Goal: Feedback & Contribution: Submit feedback/report problem

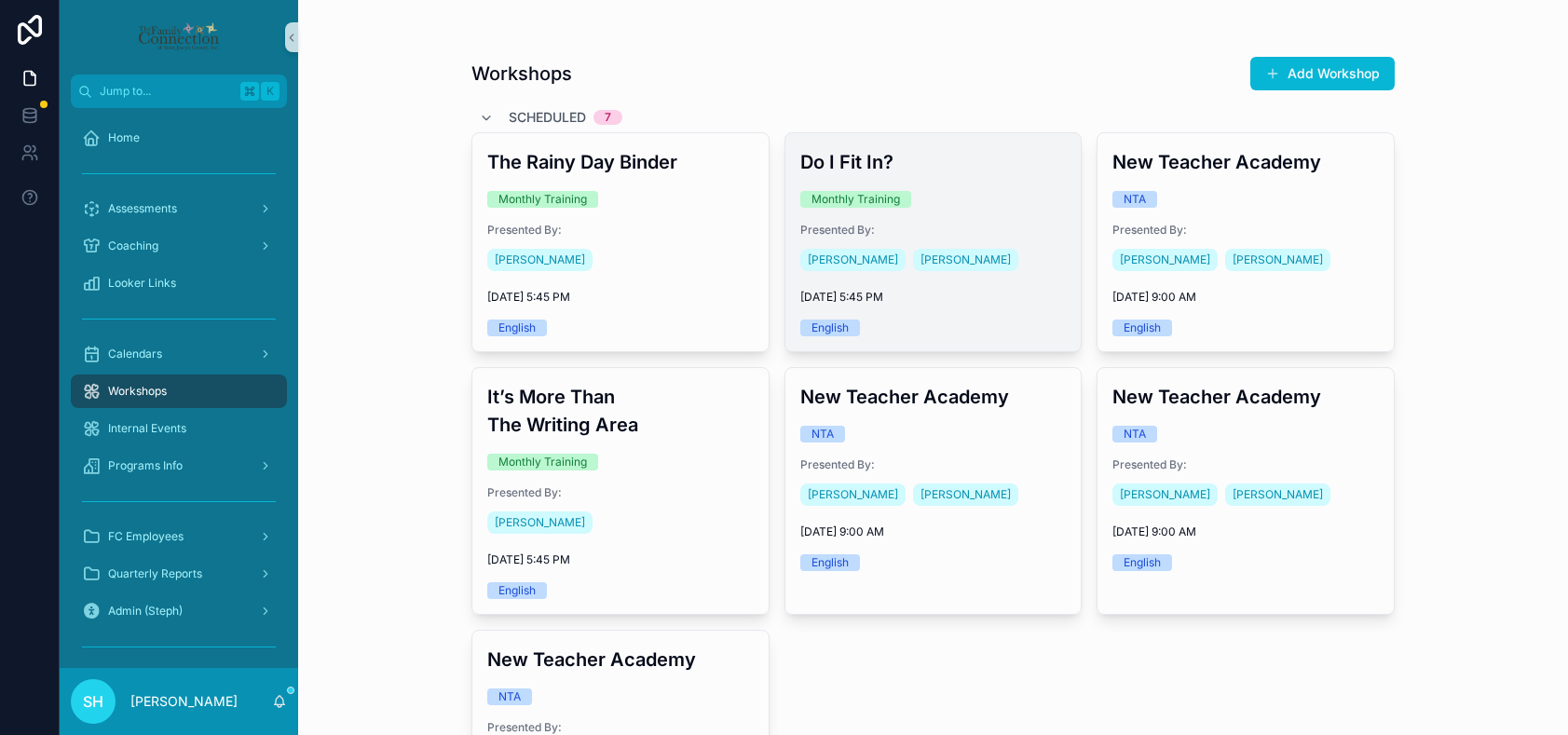
click at [978, 239] on div "Presented By: Lupe Leal Steph Hooks" at bounding box center [932, 249] width 266 height 52
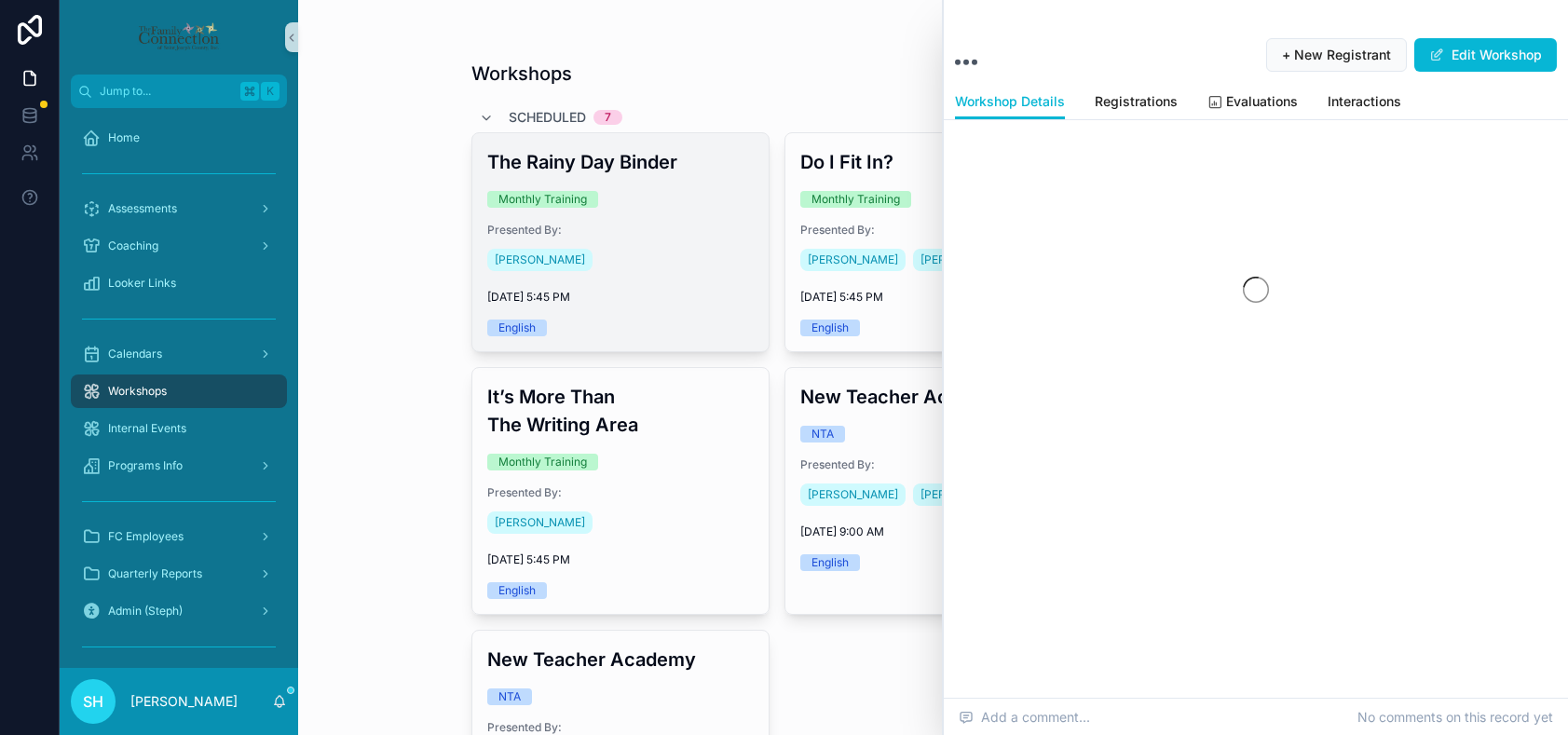
click at [666, 301] on span "[DATE] 5:45 PM" at bounding box center [620, 297] width 266 height 15
click at [689, 224] on span "Presented By:" at bounding box center [620, 230] width 266 height 15
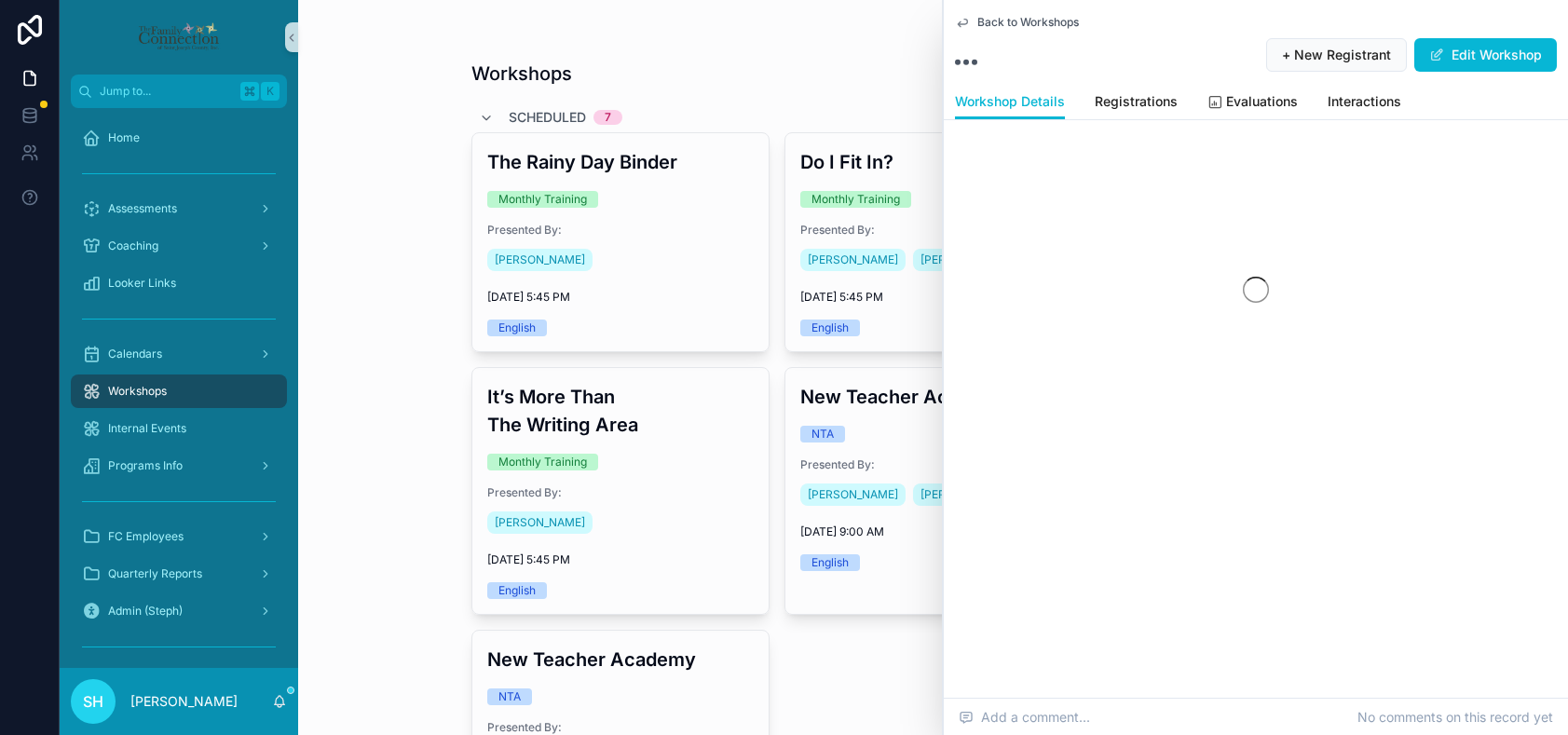
click at [1041, 20] on span "Back to Workshops" at bounding box center [1028, 22] width 101 height 15
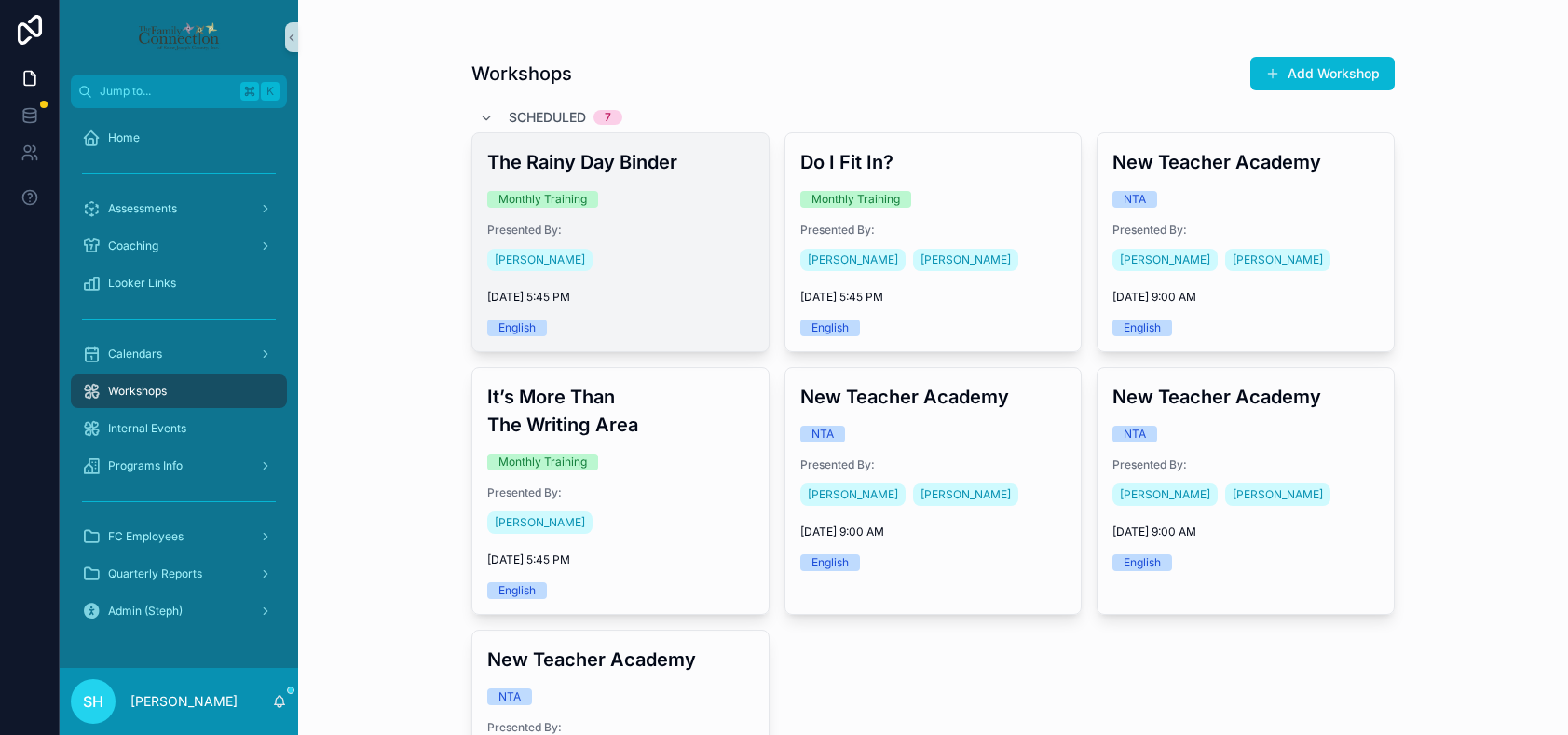
click at [722, 181] on div "The Rainy Day Binder Monthly Training Presented By: Amy Heller 9/30/2025 5:45 P…" at bounding box center [620, 243] width 296 height 218
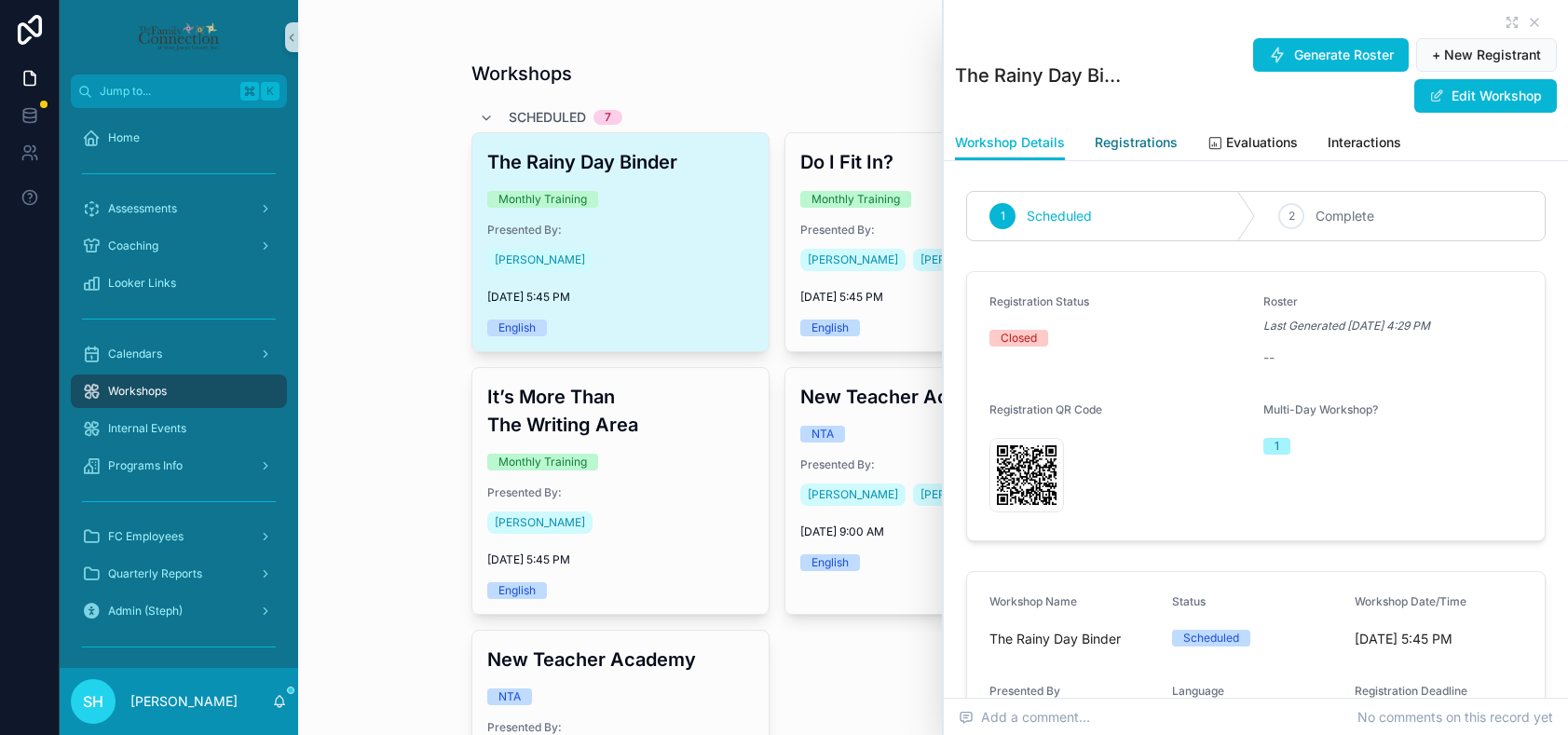
click at [1160, 143] on span "Registrations" at bounding box center [1136, 142] width 83 height 19
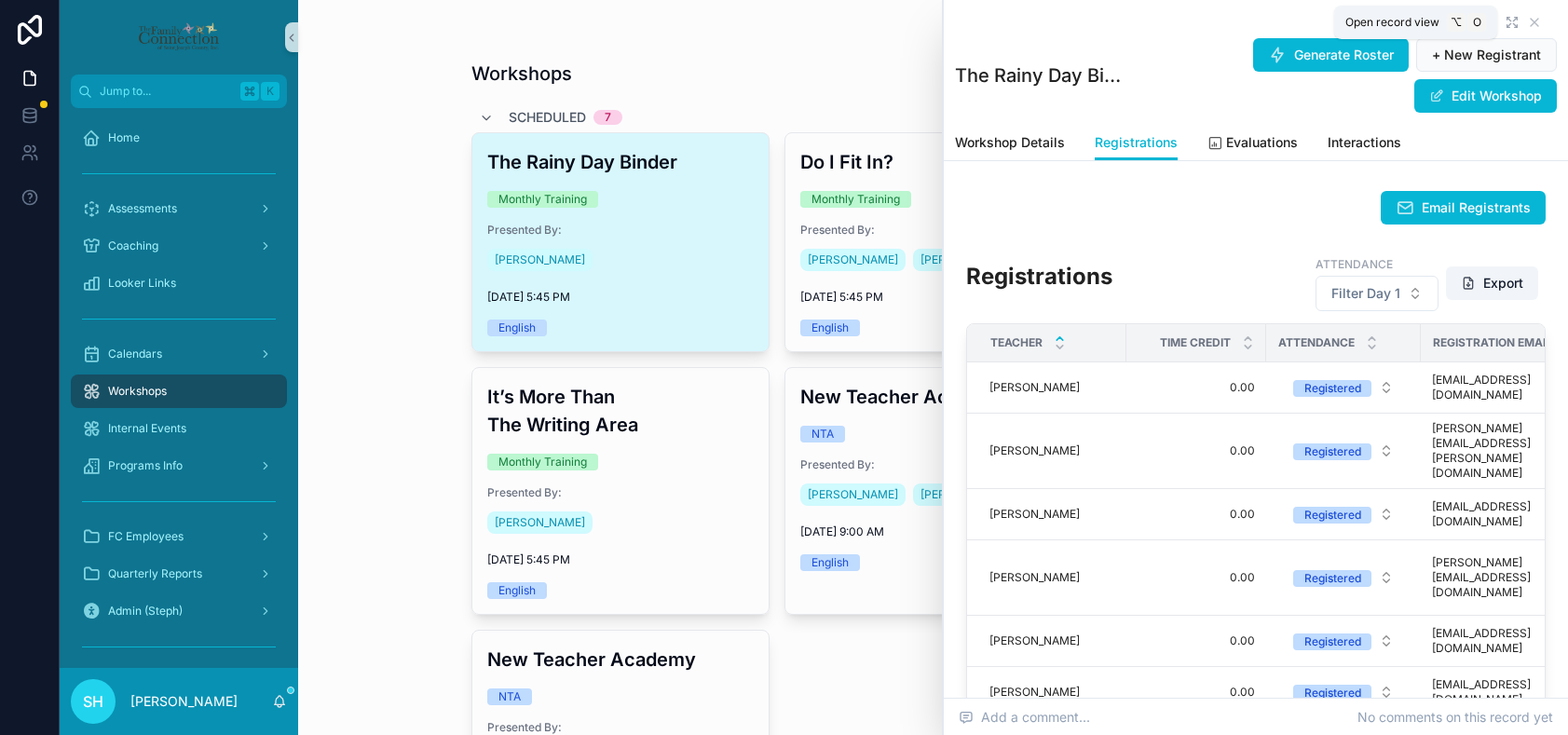
click at [1516, 20] on icon "scrollable content" at bounding box center [1511, 22] width 15 height 15
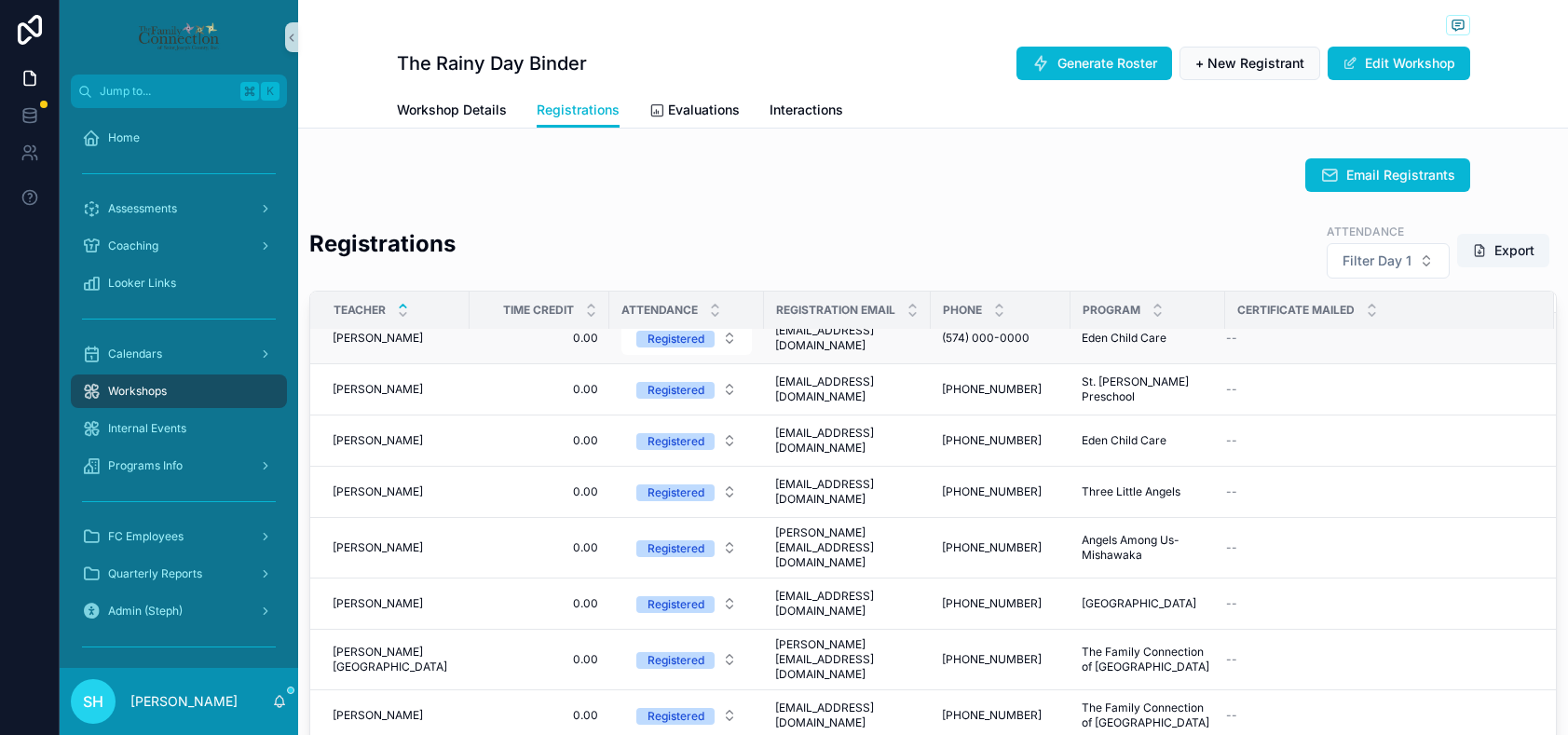
scroll to position [325, 0]
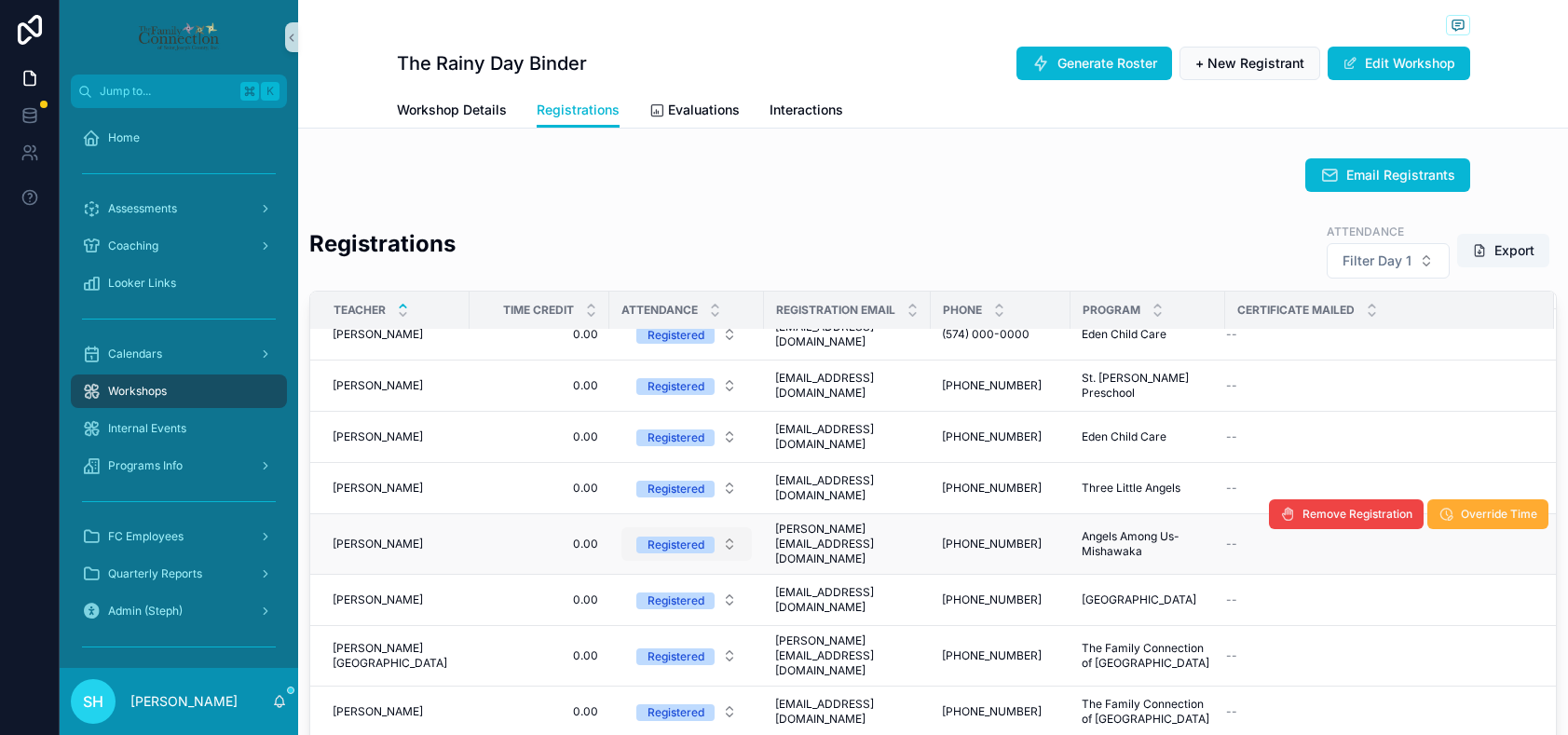
click at [732, 528] on button "Registered" at bounding box center [686, 544] width 131 height 33
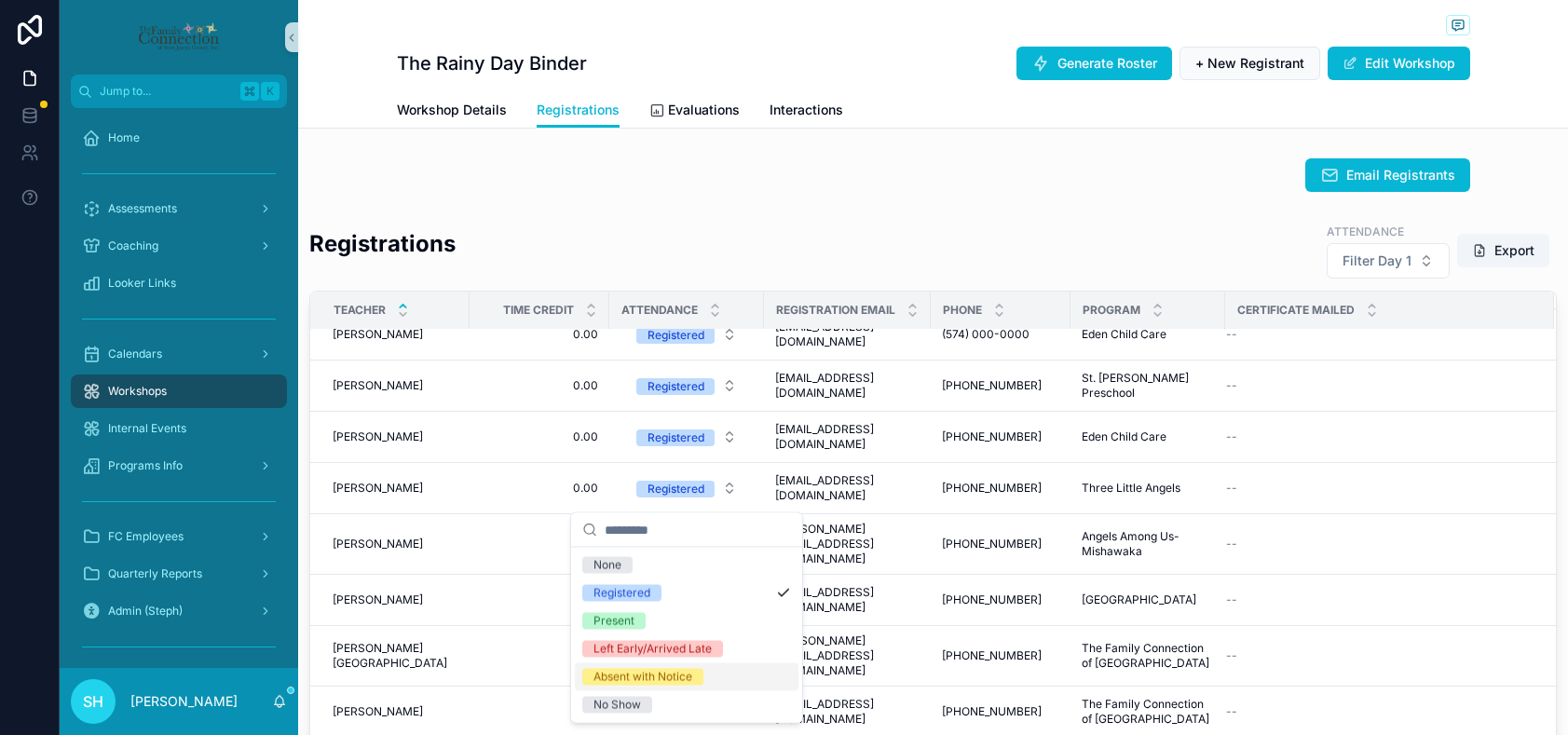
click at [675, 675] on div "Absent with Notice" at bounding box center [643, 677] width 98 height 17
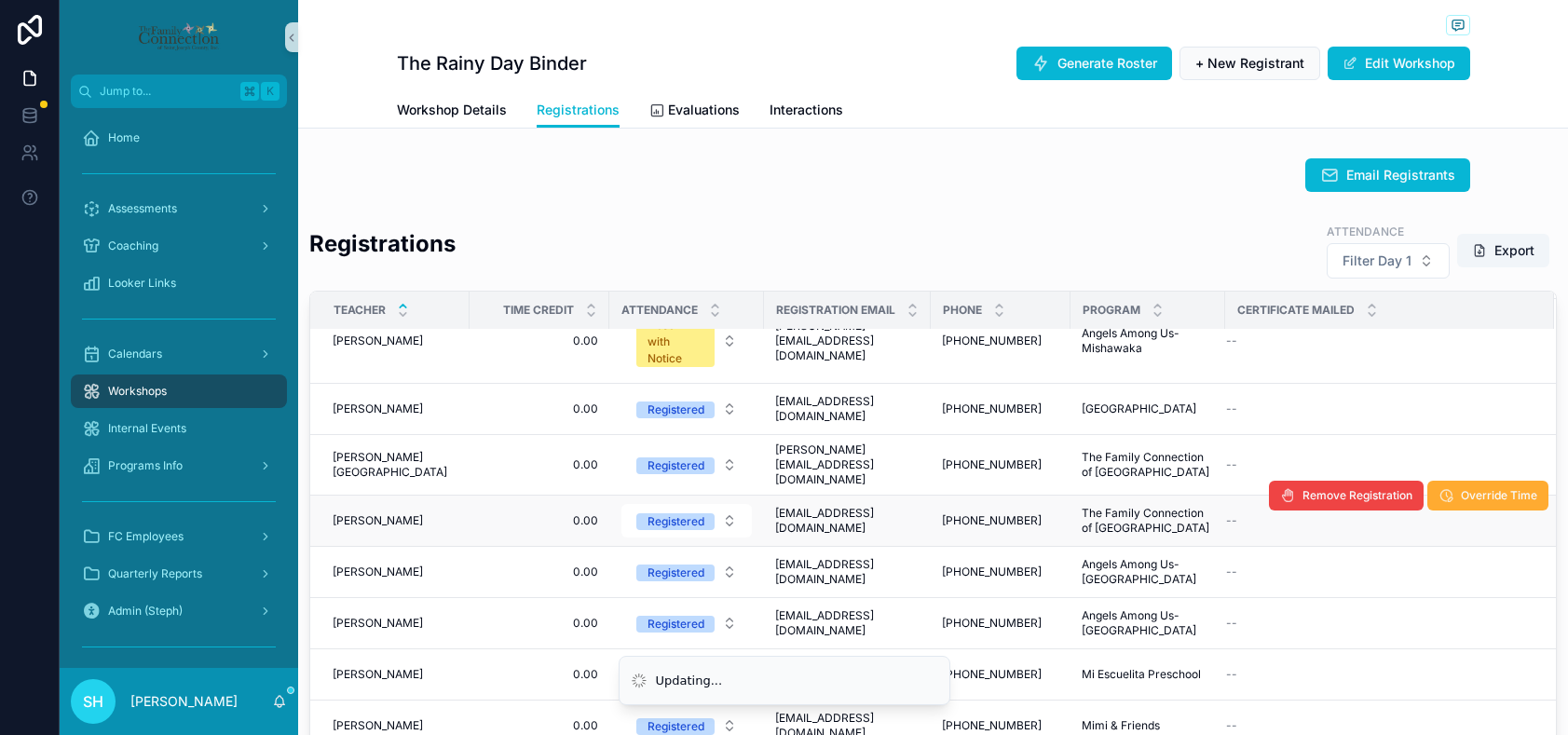
scroll to position [547, 0]
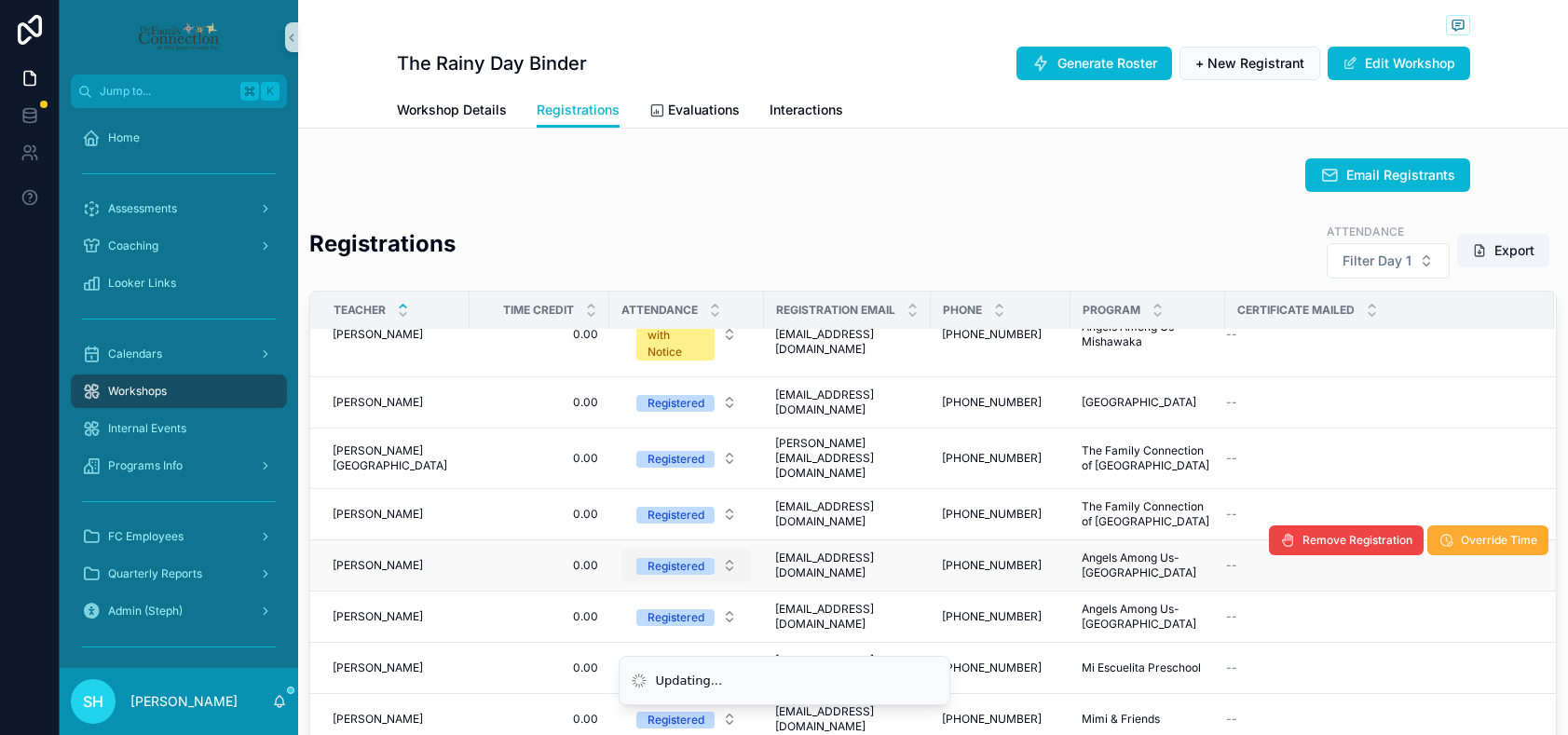
click at [724, 548] on button "Registered" at bounding box center [686, 565] width 131 height 33
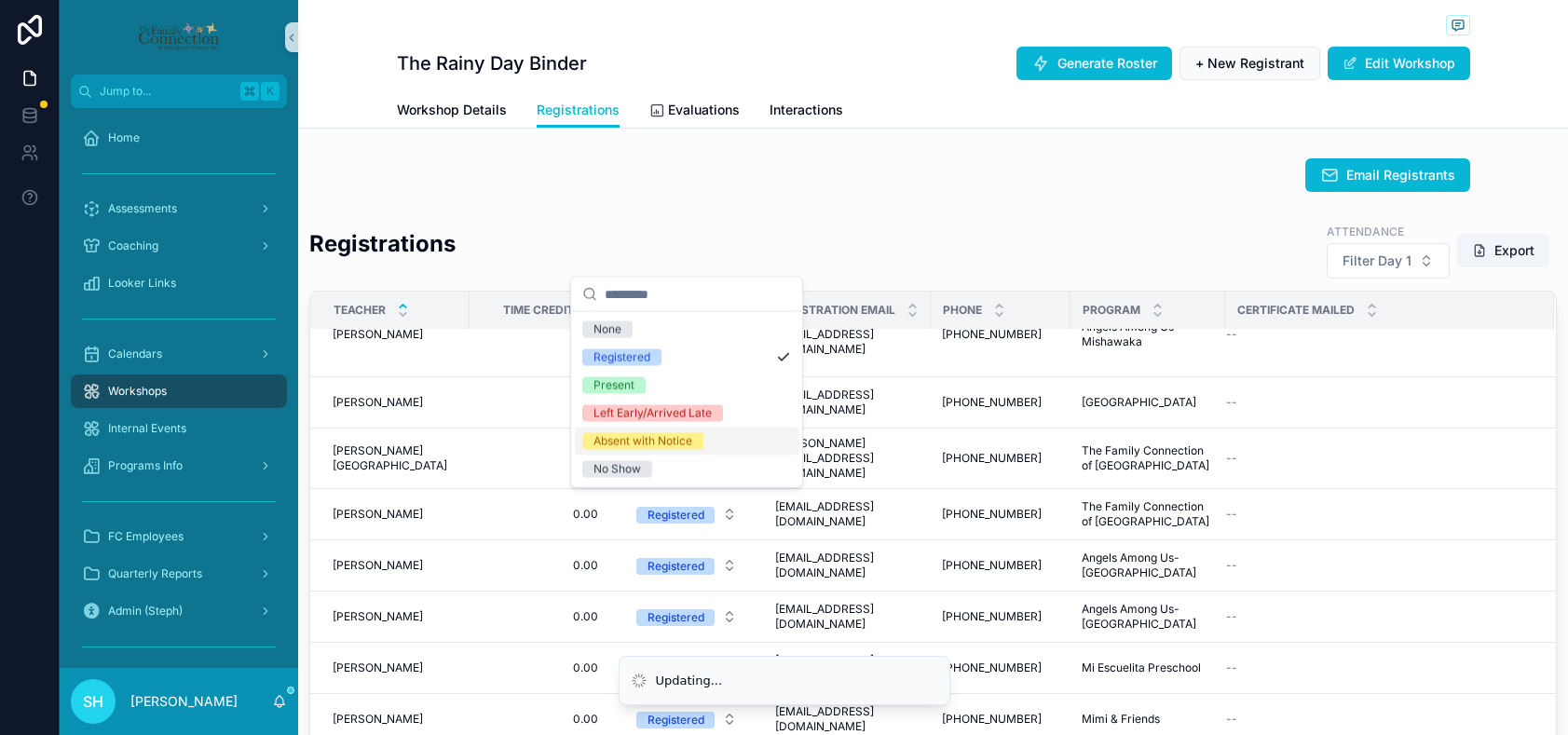
click at [626, 444] on div "Absent with Notice" at bounding box center [643, 441] width 98 height 17
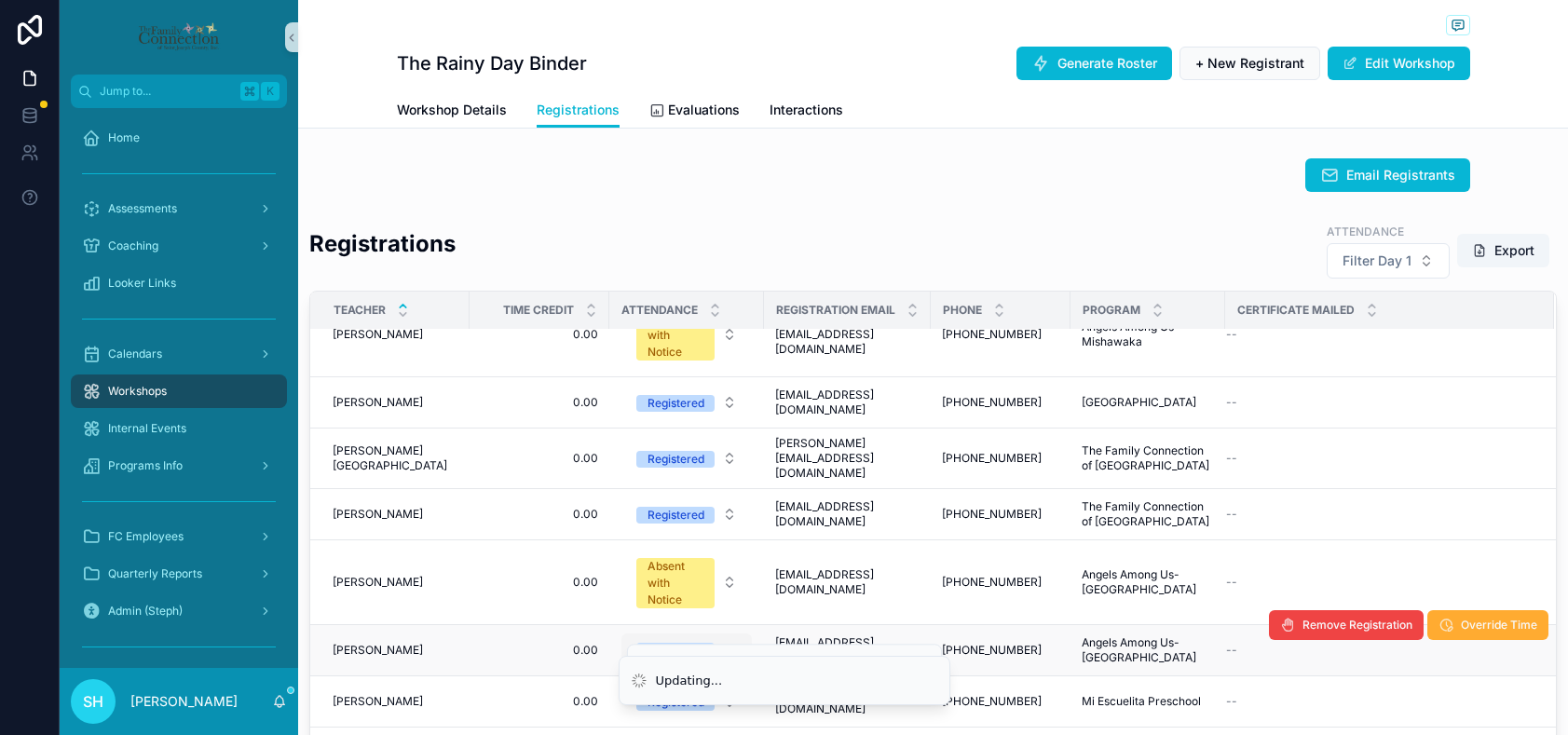
click at [727, 634] on button "Registered" at bounding box center [686, 650] width 131 height 33
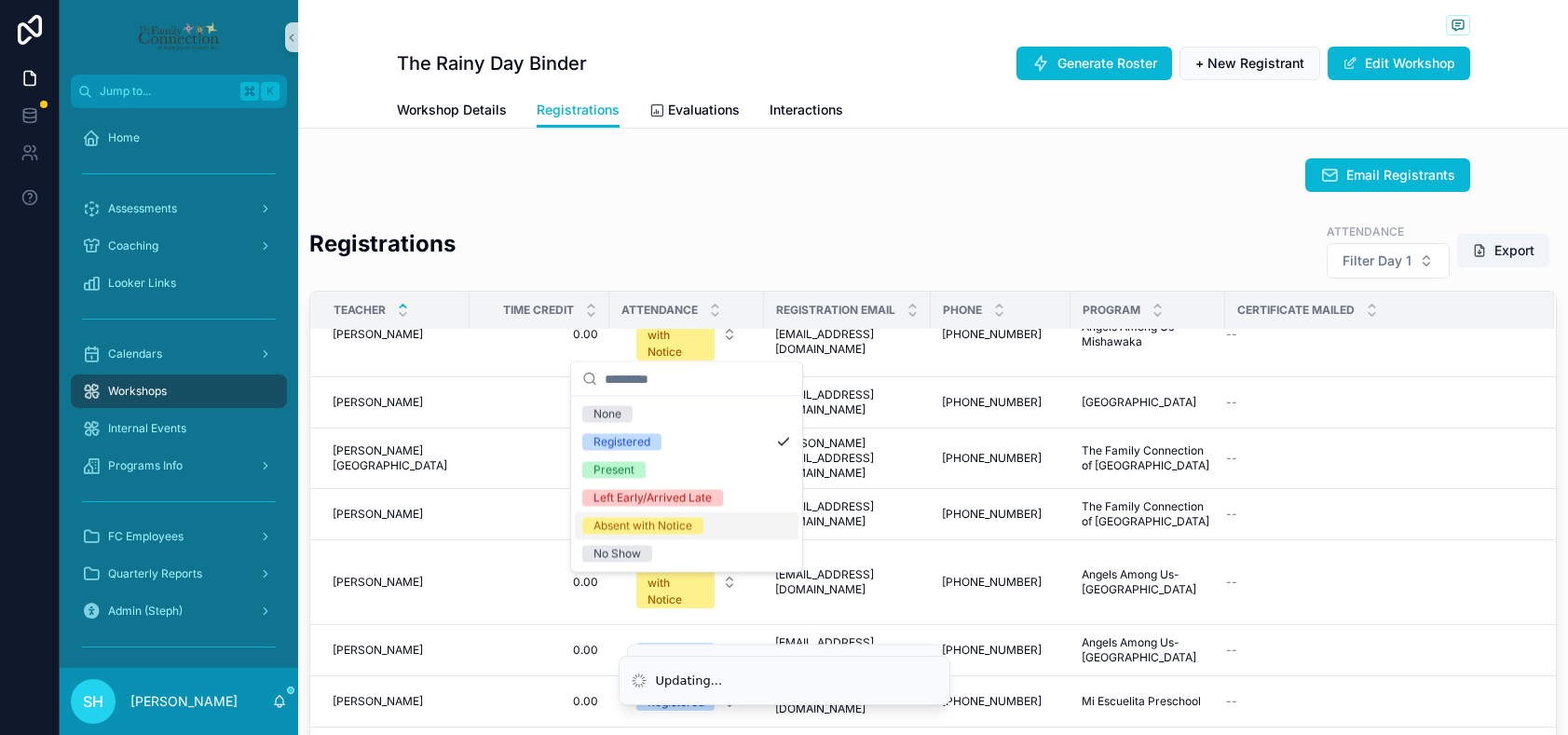
click at [704, 529] on div "Absent with Notice" at bounding box center [687, 526] width 224 height 28
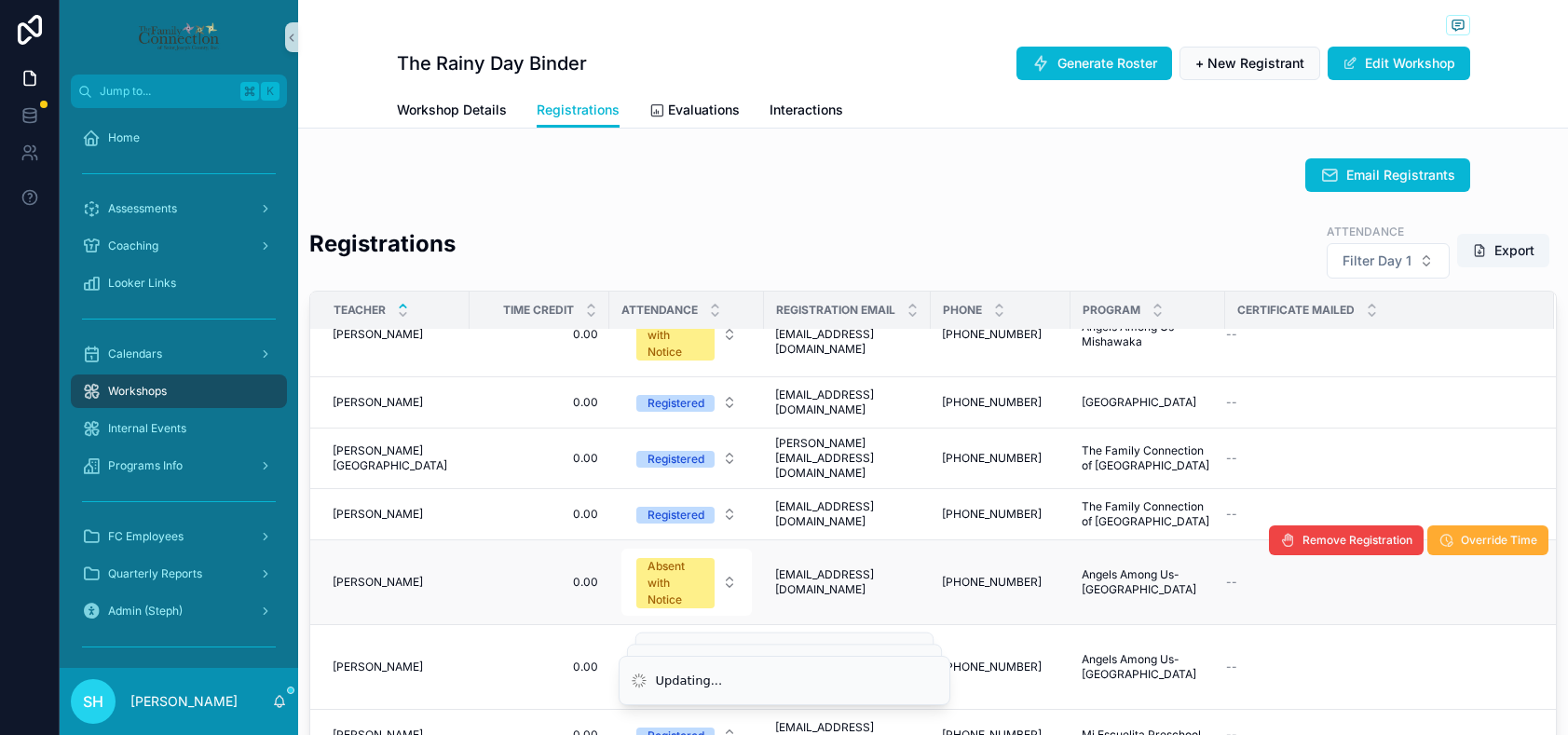
scroll to position [662, 0]
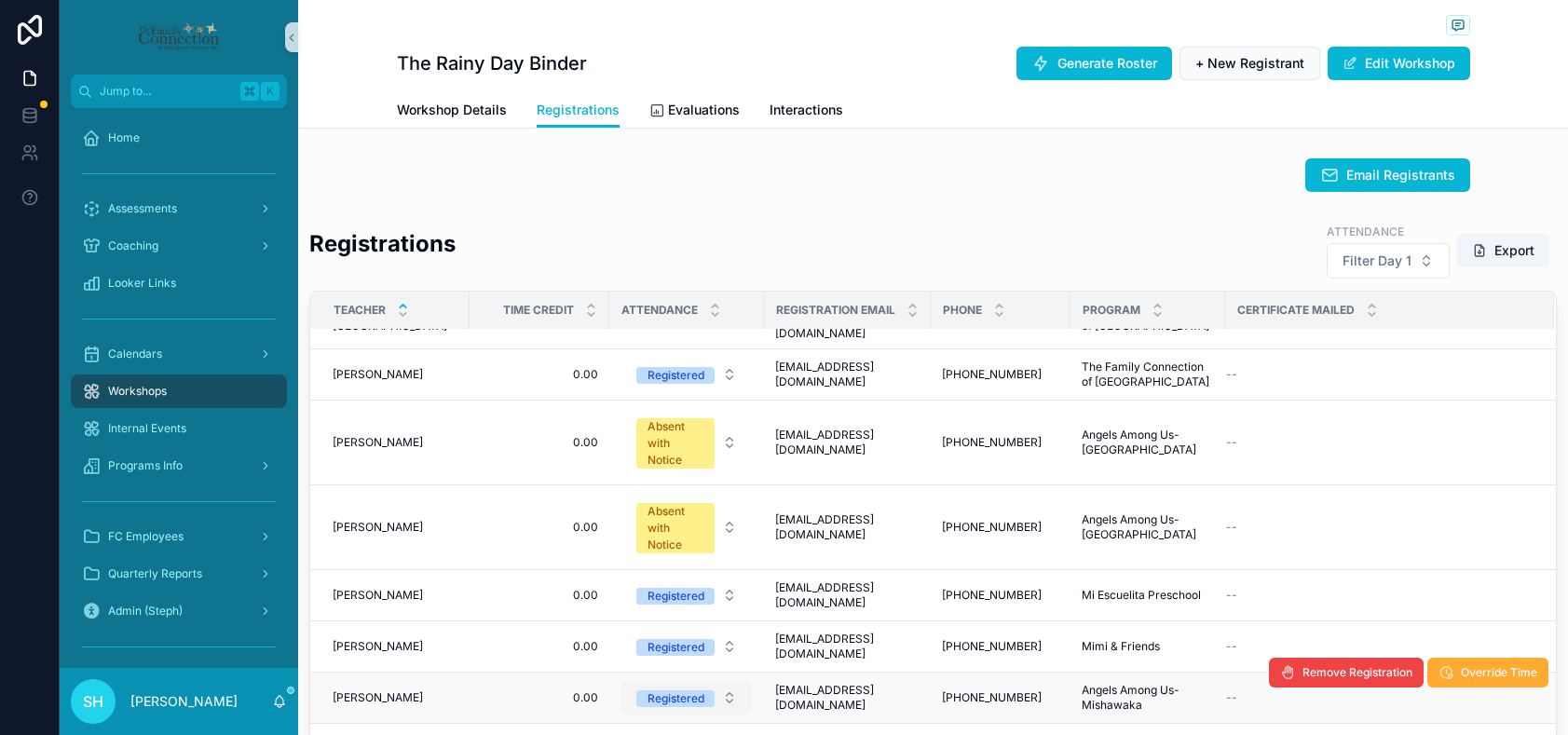
click at [734, 681] on button "Registered" at bounding box center [686, 698] width 131 height 33
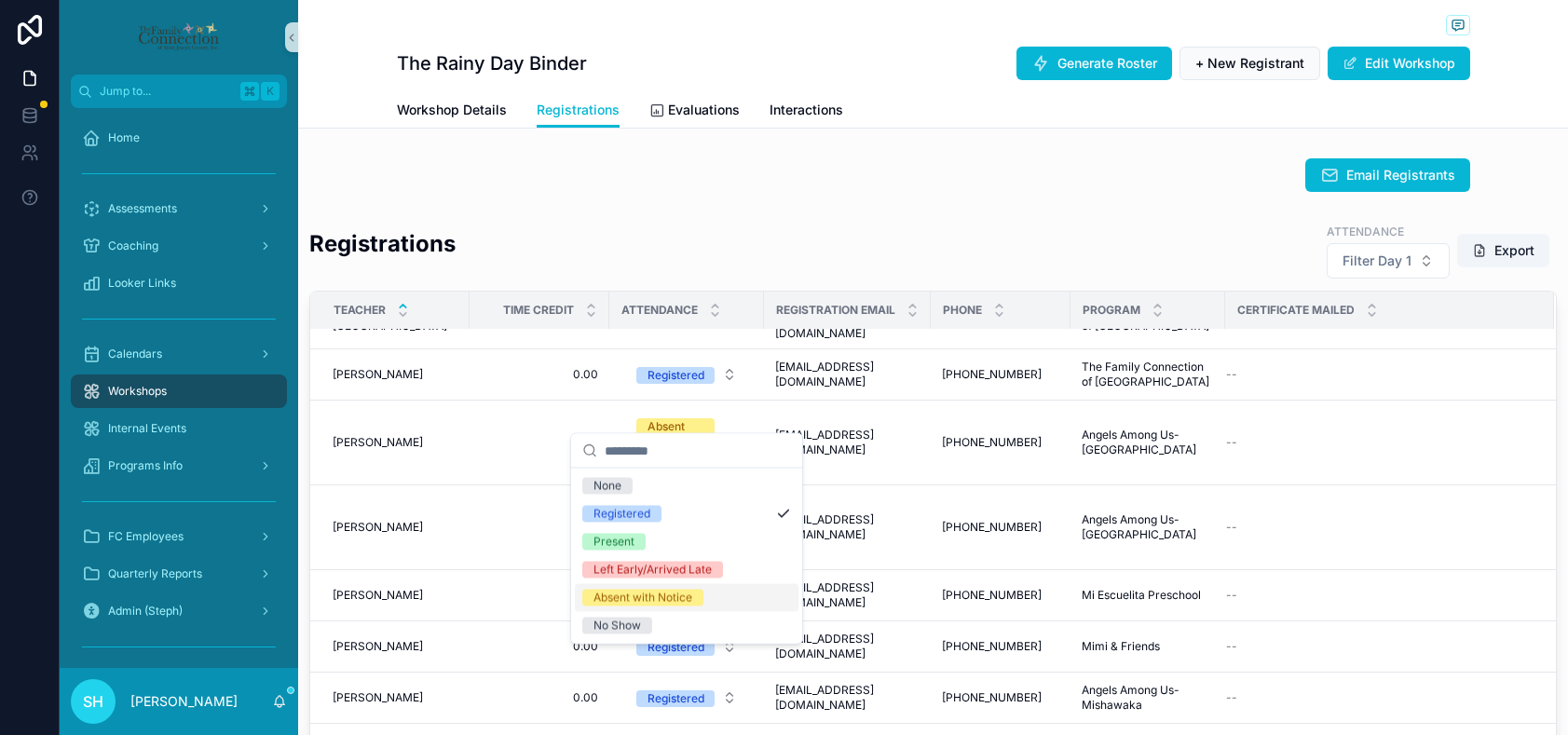
click at [687, 594] on div "Absent with Notice" at bounding box center [643, 597] width 98 height 17
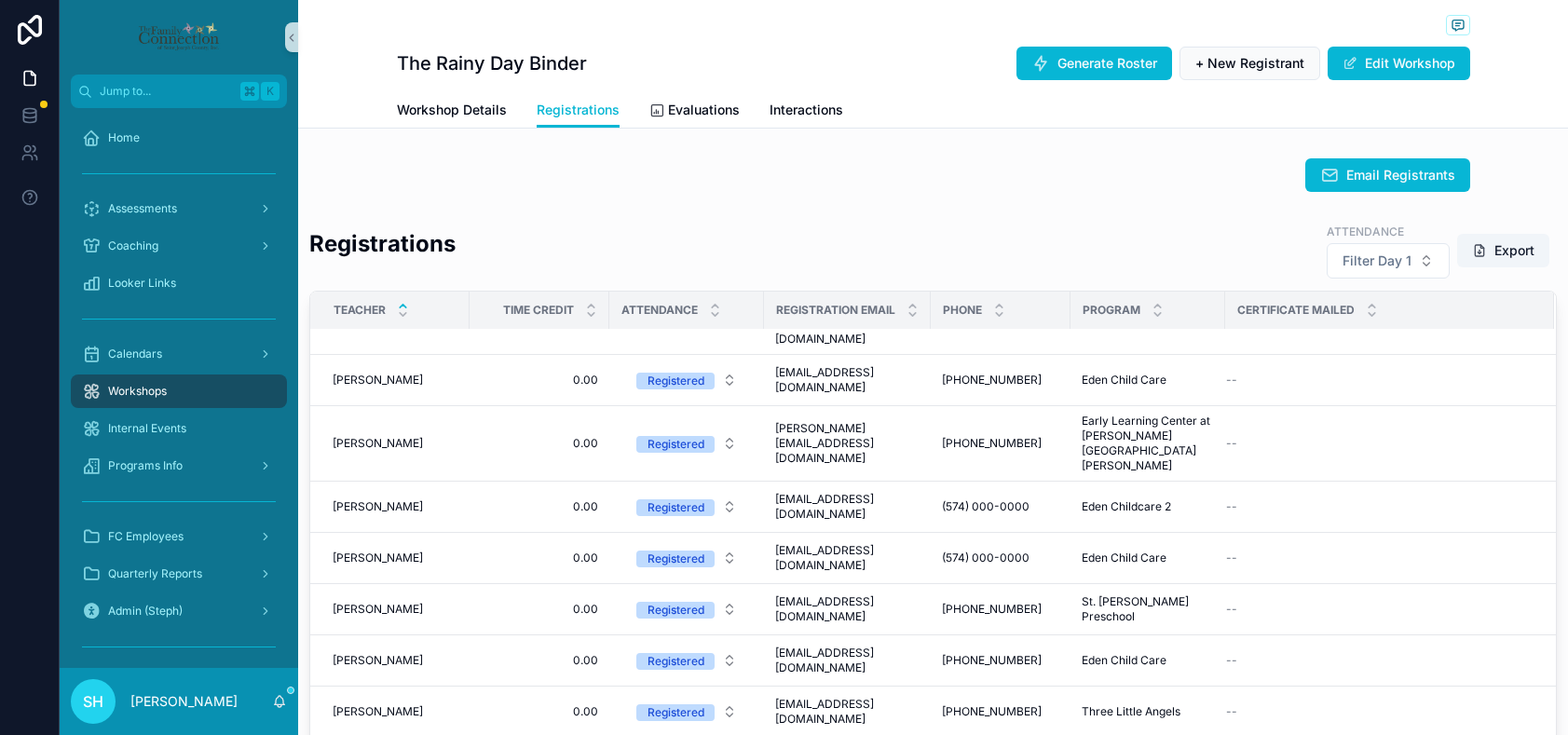
scroll to position [696, 0]
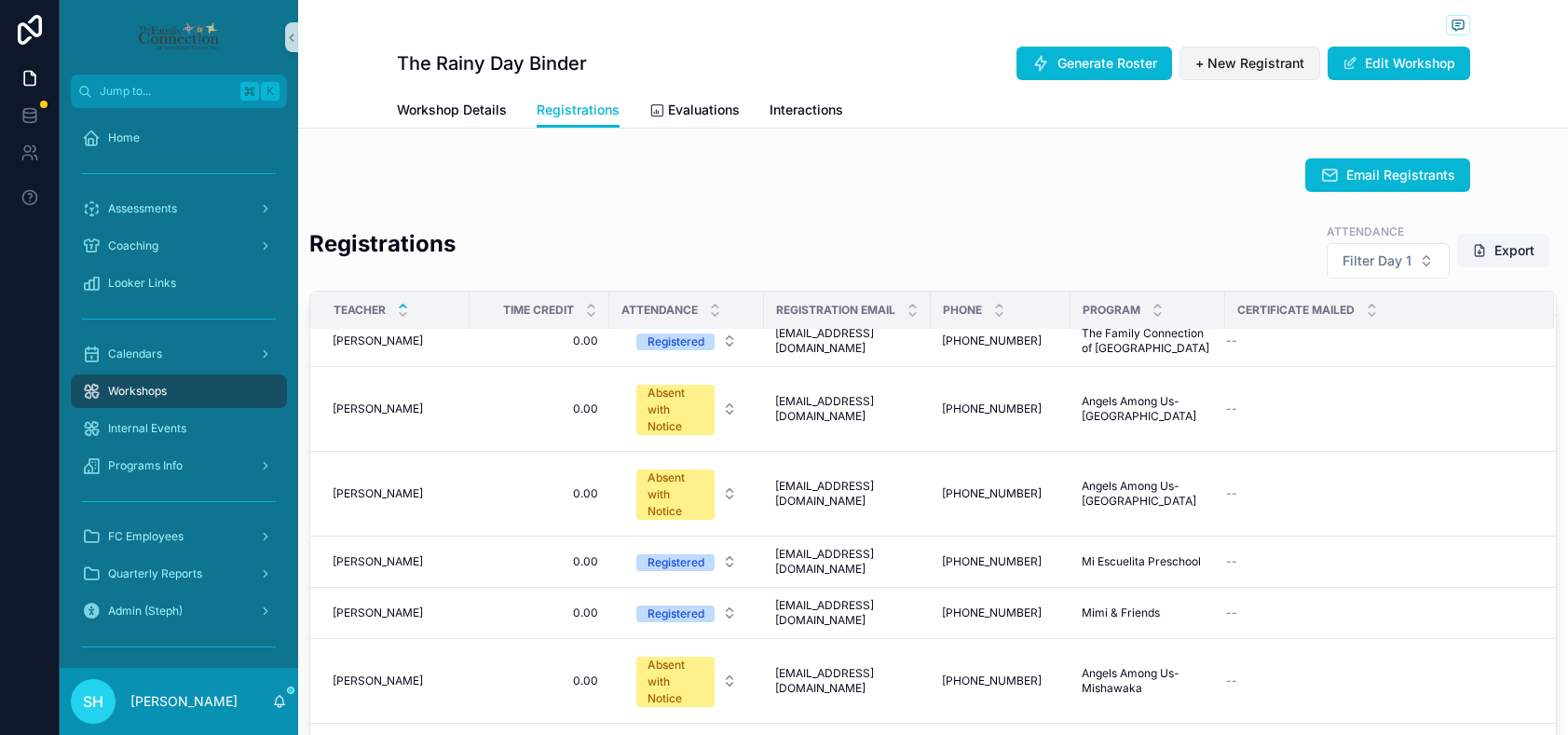
click at [1261, 64] on span "+ New Registrant" at bounding box center [1249, 63] width 109 height 19
click at [488, 113] on span "Workshop Details" at bounding box center [452, 109] width 110 height 19
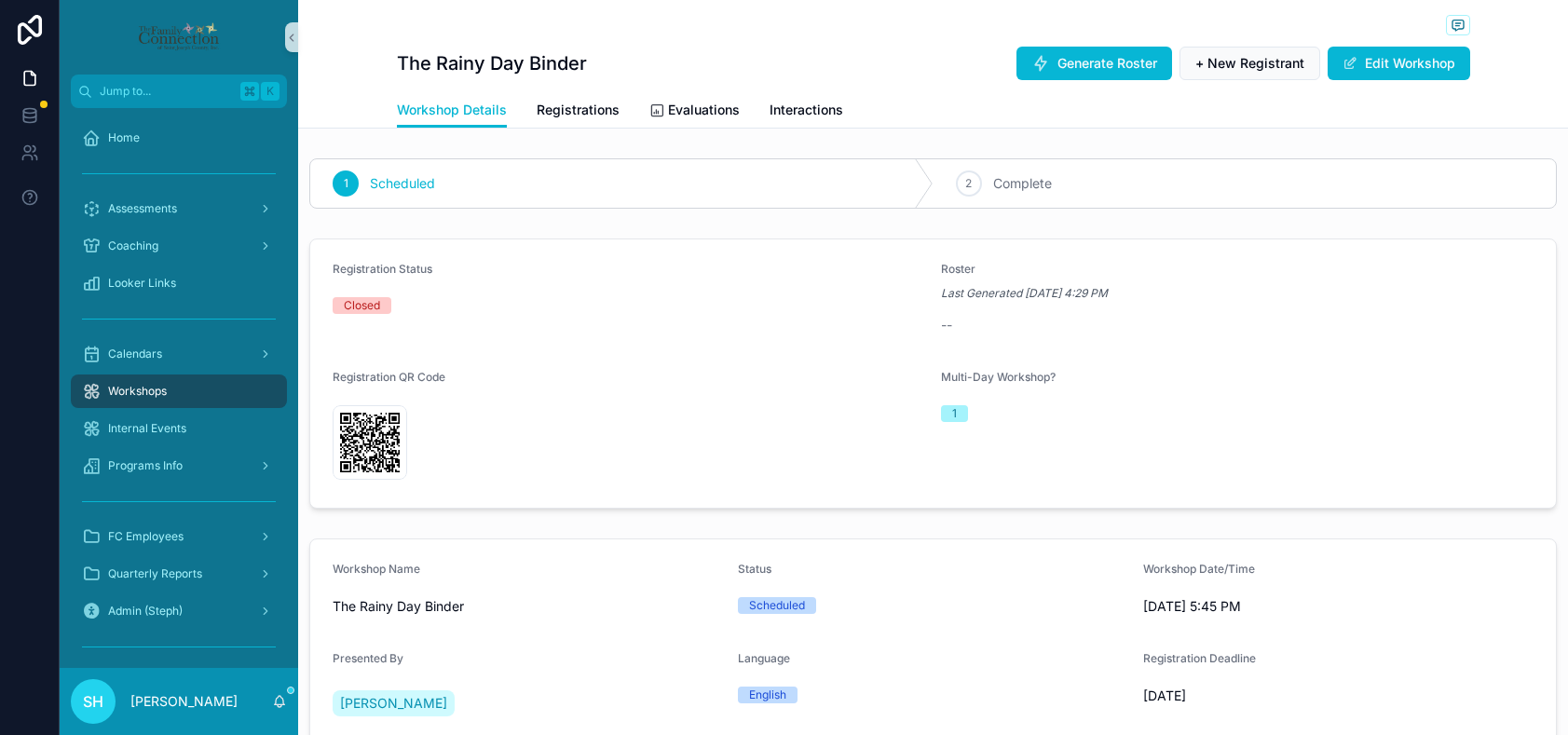
click at [365, 310] on div "Closed" at bounding box center [362, 305] width 36 height 17
click at [371, 301] on div "Closed" at bounding box center [362, 305] width 36 height 17
click at [363, 271] on span "Registration Status" at bounding box center [381, 268] width 99 height 14
click at [363, 307] on div "Closed" at bounding box center [362, 305] width 36 height 17
click at [350, 270] on span "Registration Status" at bounding box center [381, 268] width 99 height 14
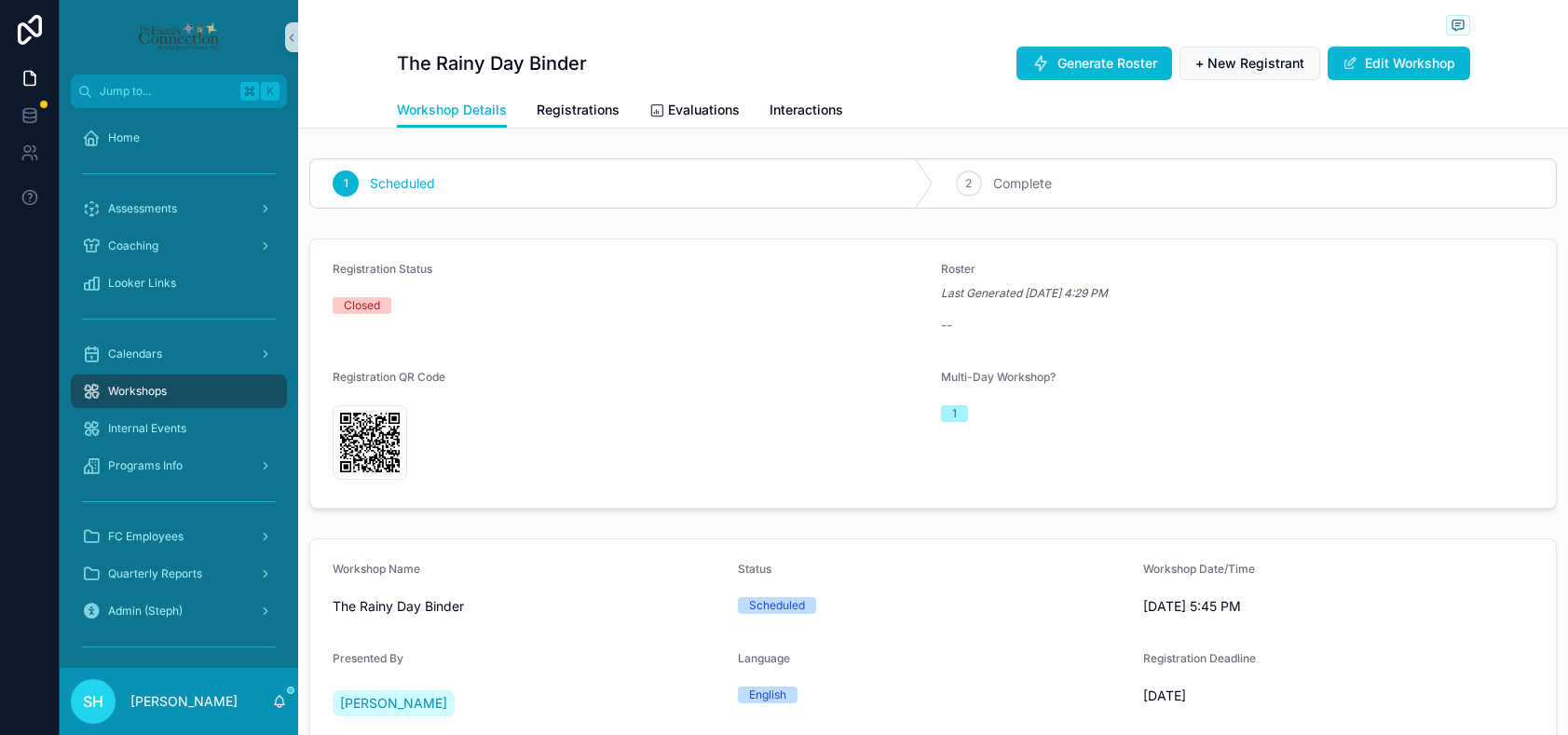
click at [350, 316] on div "Closed" at bounding box center [629, 306] width 593 height 28
click at [1398, 63] on button "Edit Workshop" at bounding box center [1398, 63] width 142 height 33
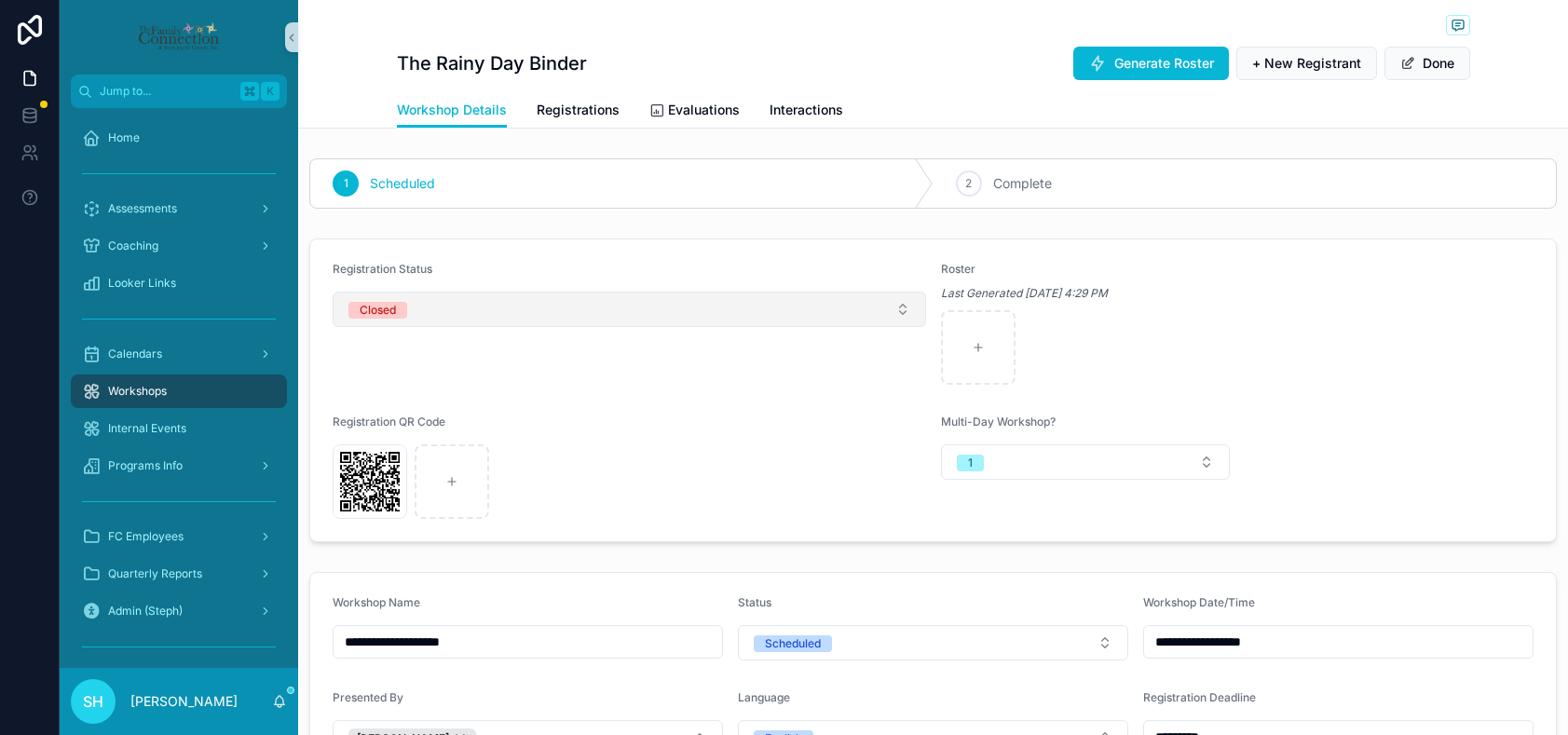
click at [901, 310] on button "Closed" at bounding box center [629, 310] width 593 height 35
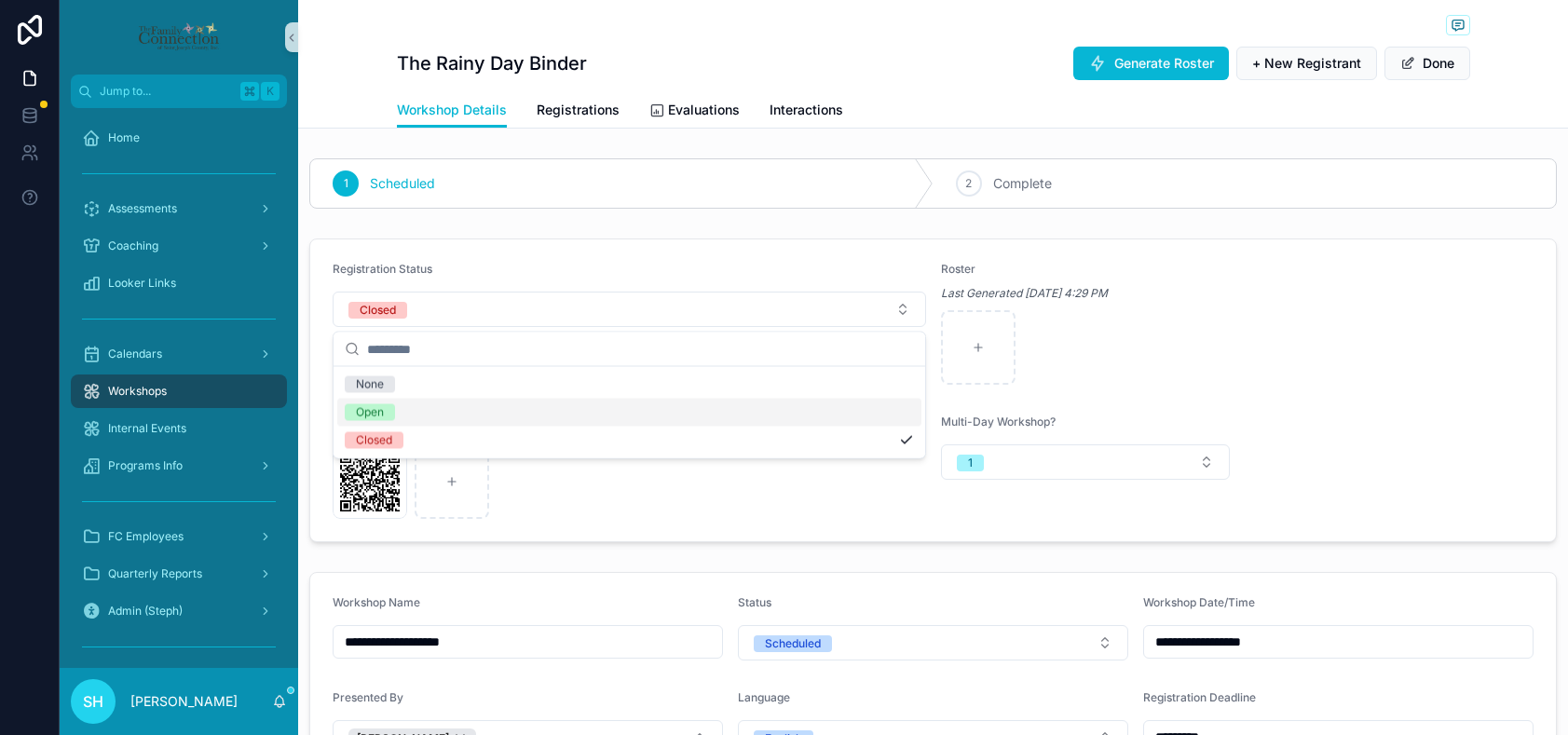
click at [399, 407] on div "Open" at bounding box center [629, 413] width 584 height 28
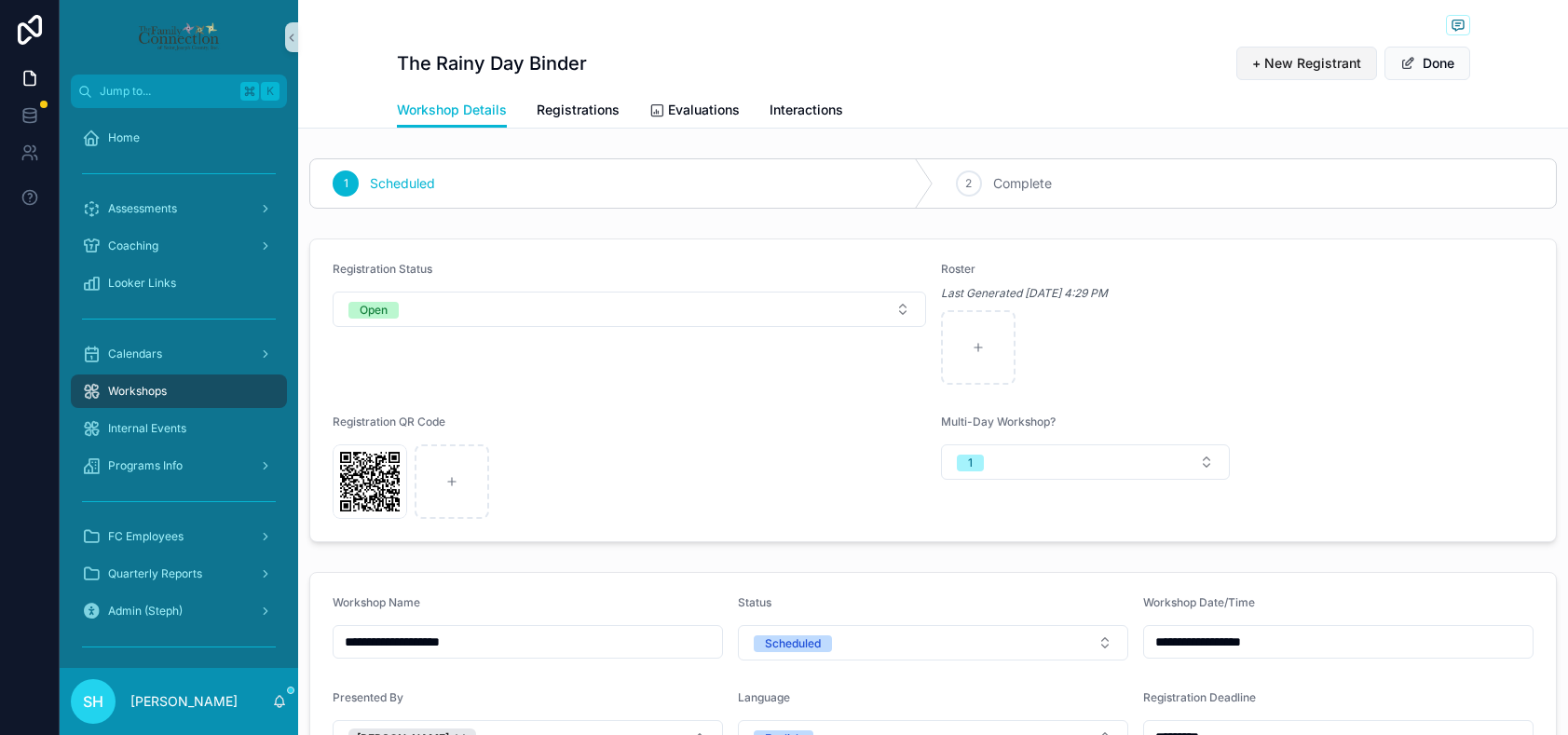
click at [1300, 59] on span "+ New Registrant" at bounding box center [1306, 63] width 109 height 19
click at [1296, 54] on span "+ New Registrant" at bounding box center [1306, 63] width 109 height 19
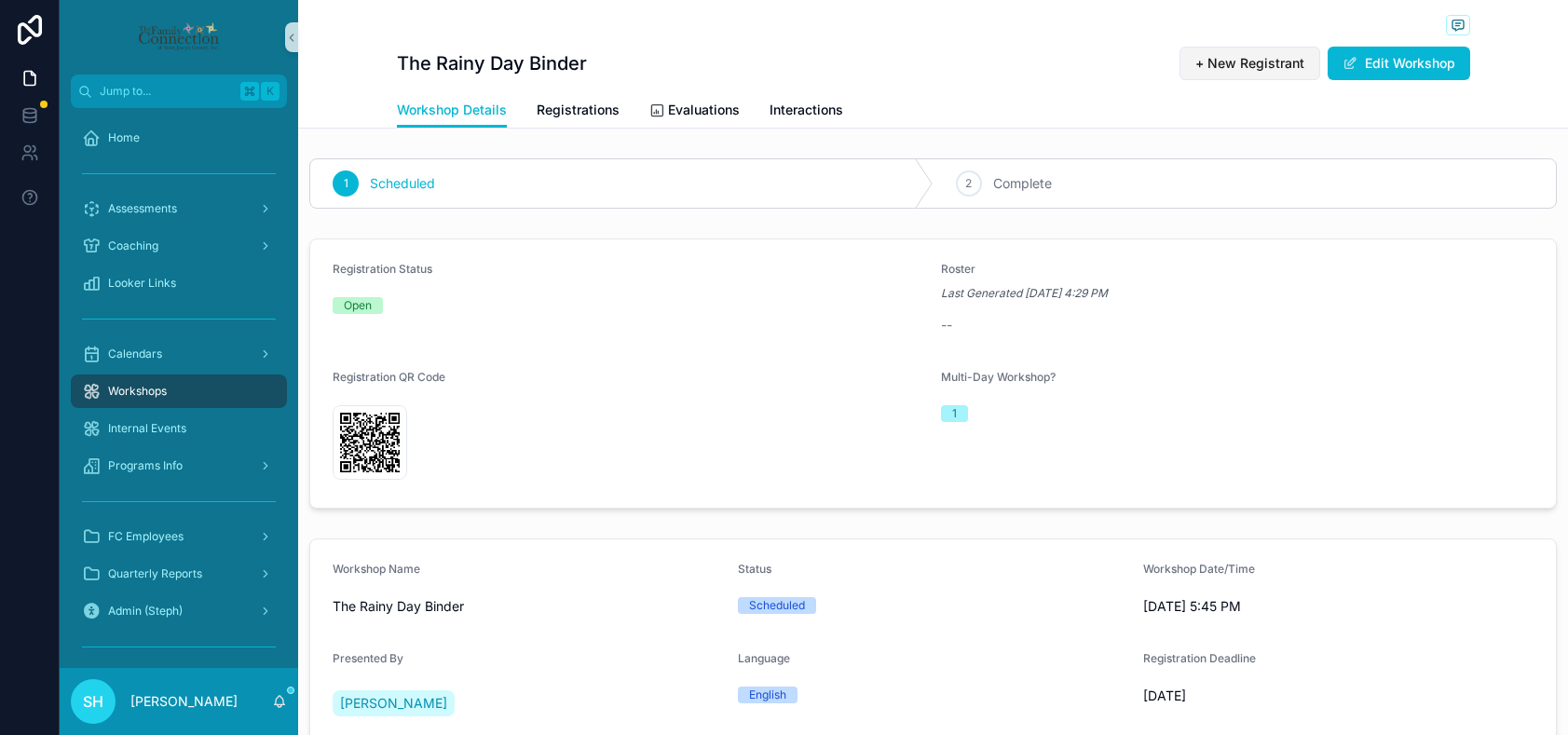
click at [1258, 71] on span "+ New Registrant" at bounding box center [1249, 63] width 109 height 19
click at [374, 306] on span "Open" at bounding box center [357, 305] width 50 height 17
click at [1358, 64] on button "Edit Workshop" at bounding box center [1398, 63] width 142 height 33
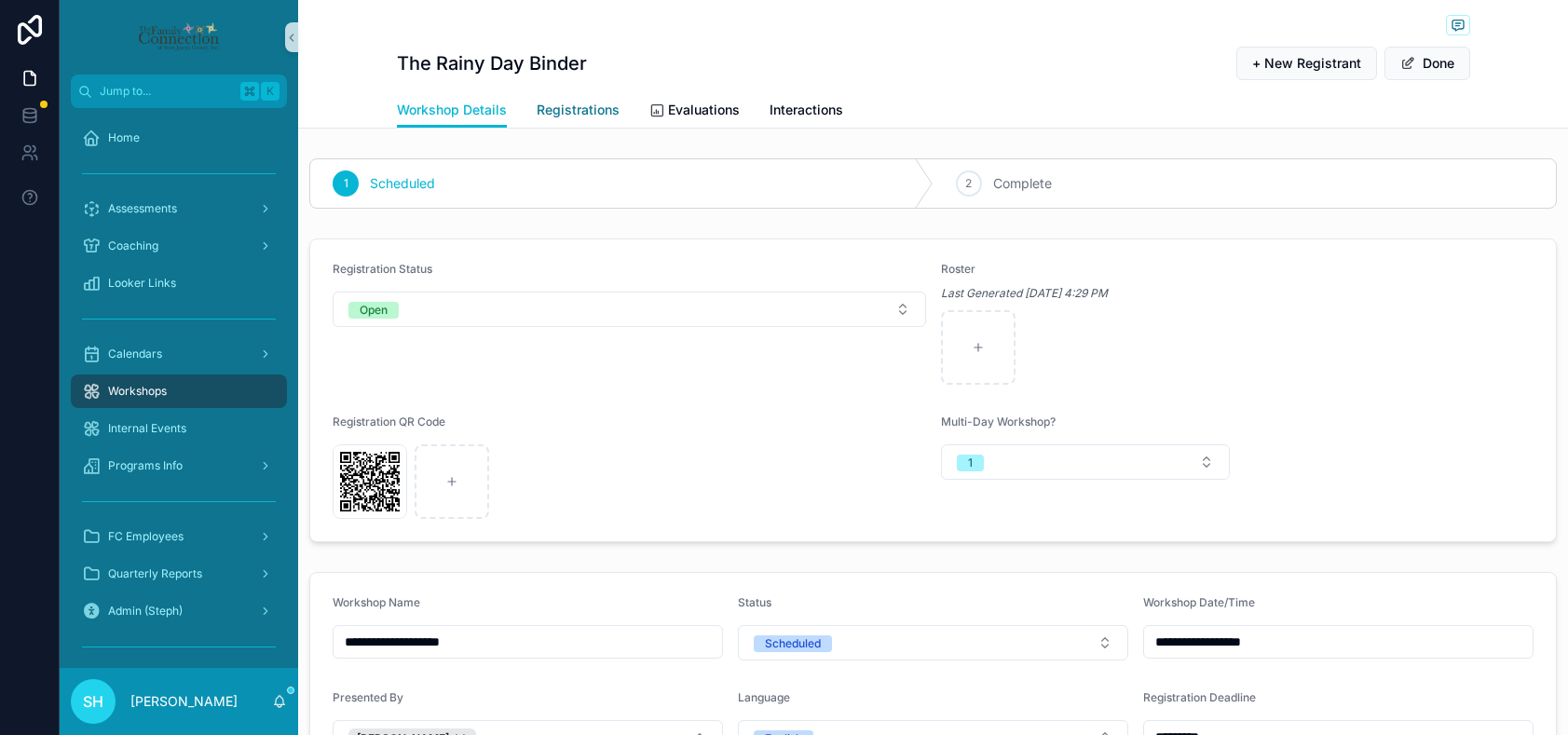
click at [592, 107] on span "Registrations" at bounding box center [578, 109] width 83 height 19
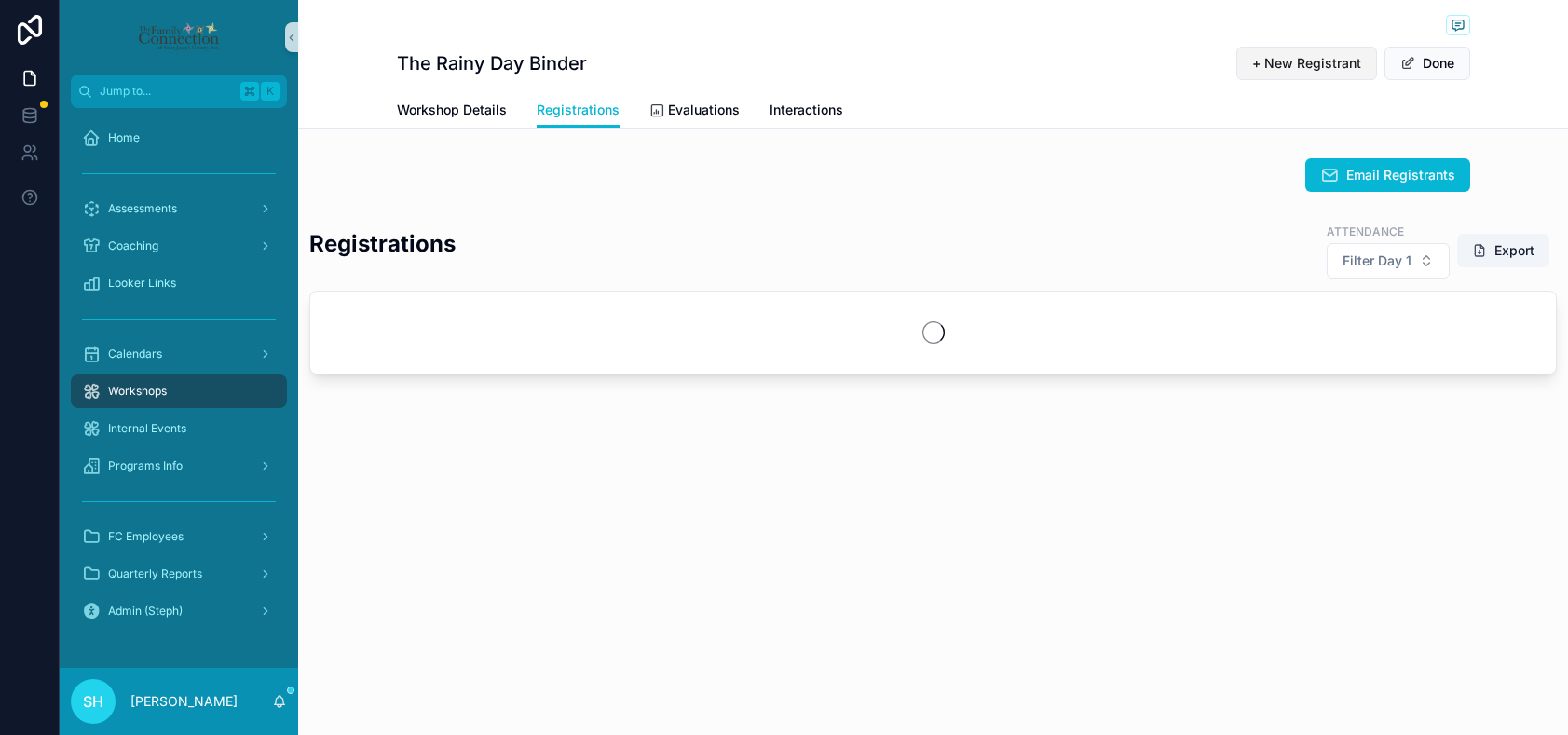
click at [1317, 63] on span "+ New Registrant" at bounding box center [1306, 63] width 109 height 19
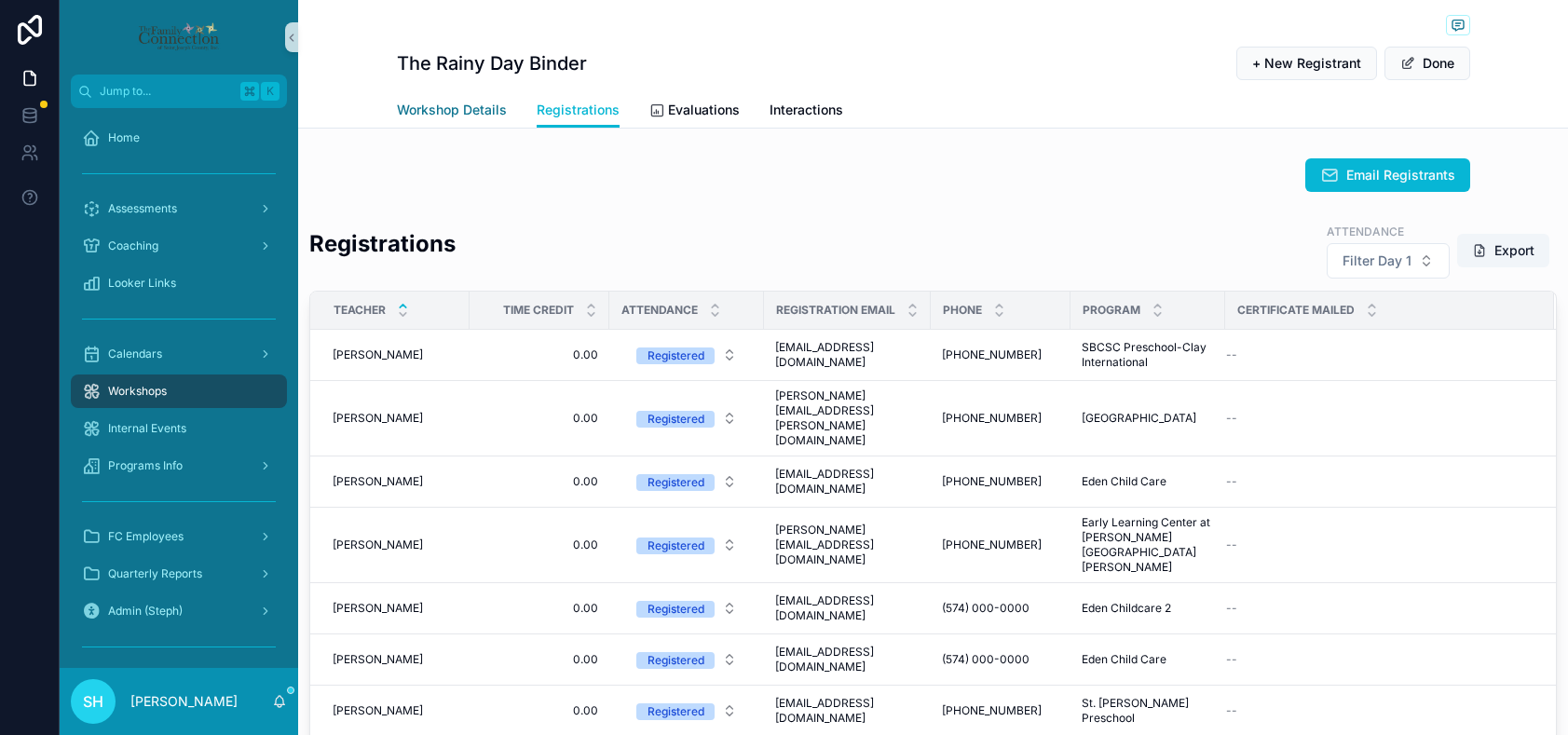
click at [493, 111] on span "Workshop Details" at bounding box center [452, 109] width 110 height 19
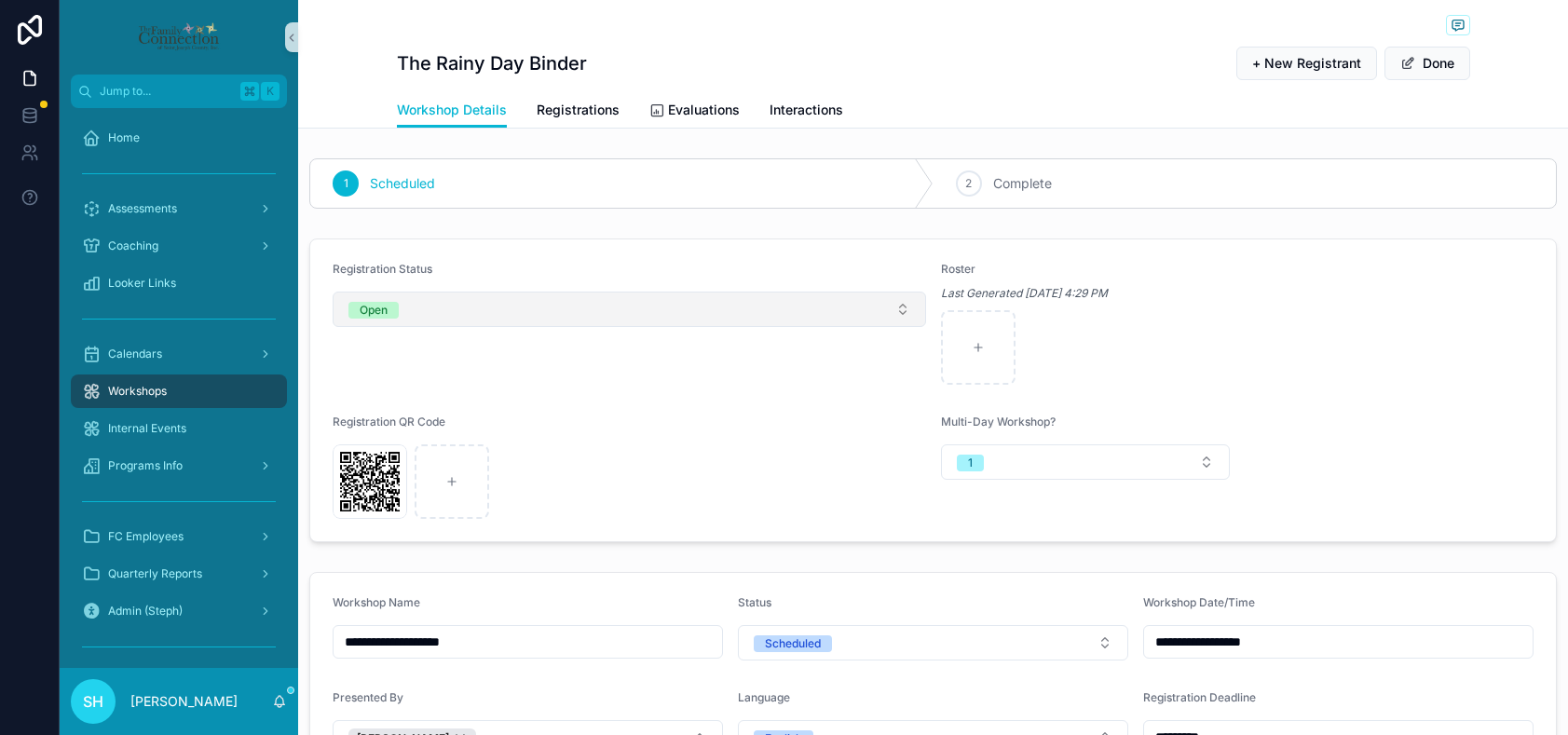
click at [903, 311] on button "Open" at bounding box center [629, 310] width 593 height 35
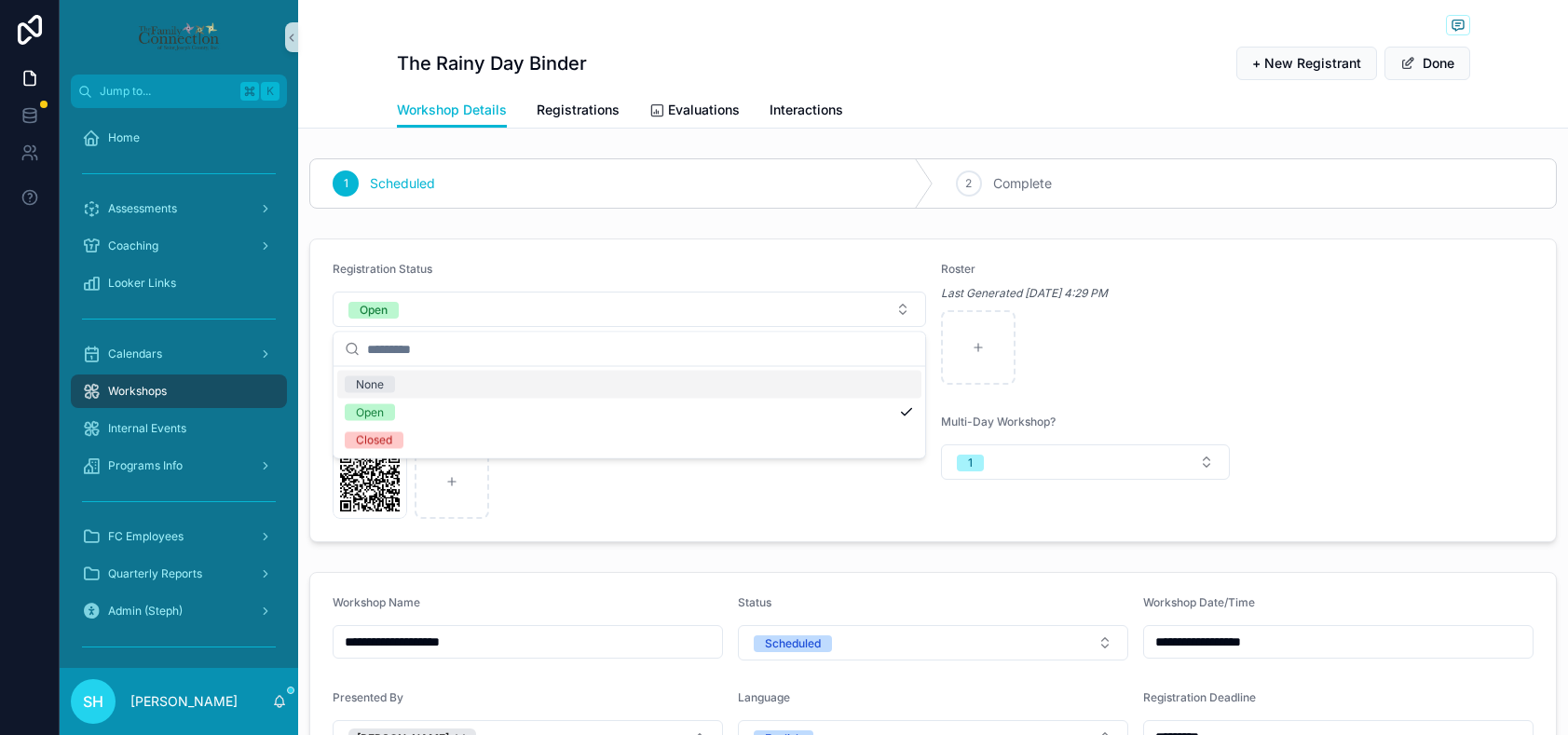
click at [714, 234] on div "Registration Status Open Roster Last Generated [DATE] 4:29 PM Registration QR C…" at bounding box center [932, 390] width 1269 height 318
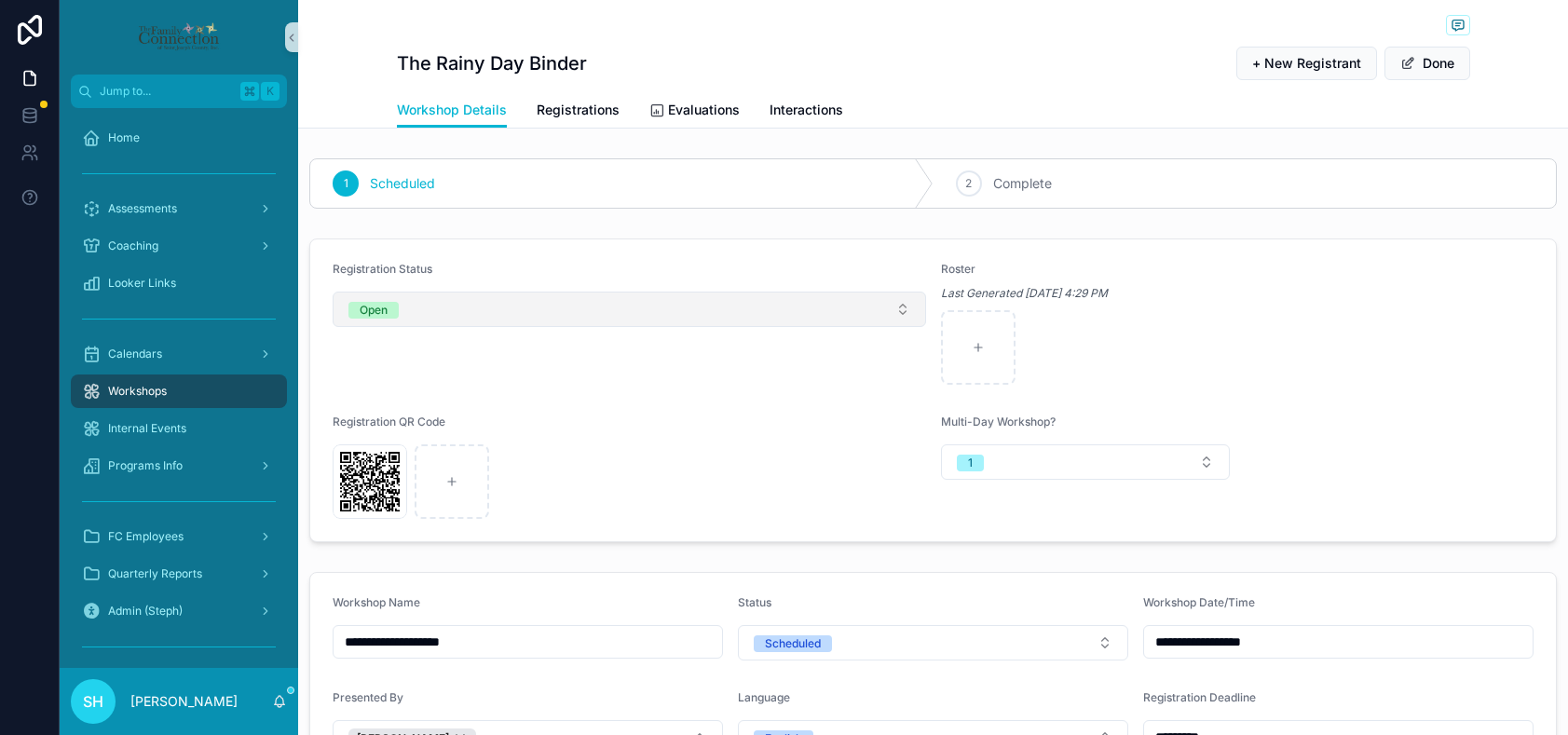
click at [904, 308] on button "Open" at bounding box center [629, 310] width 593 height 35
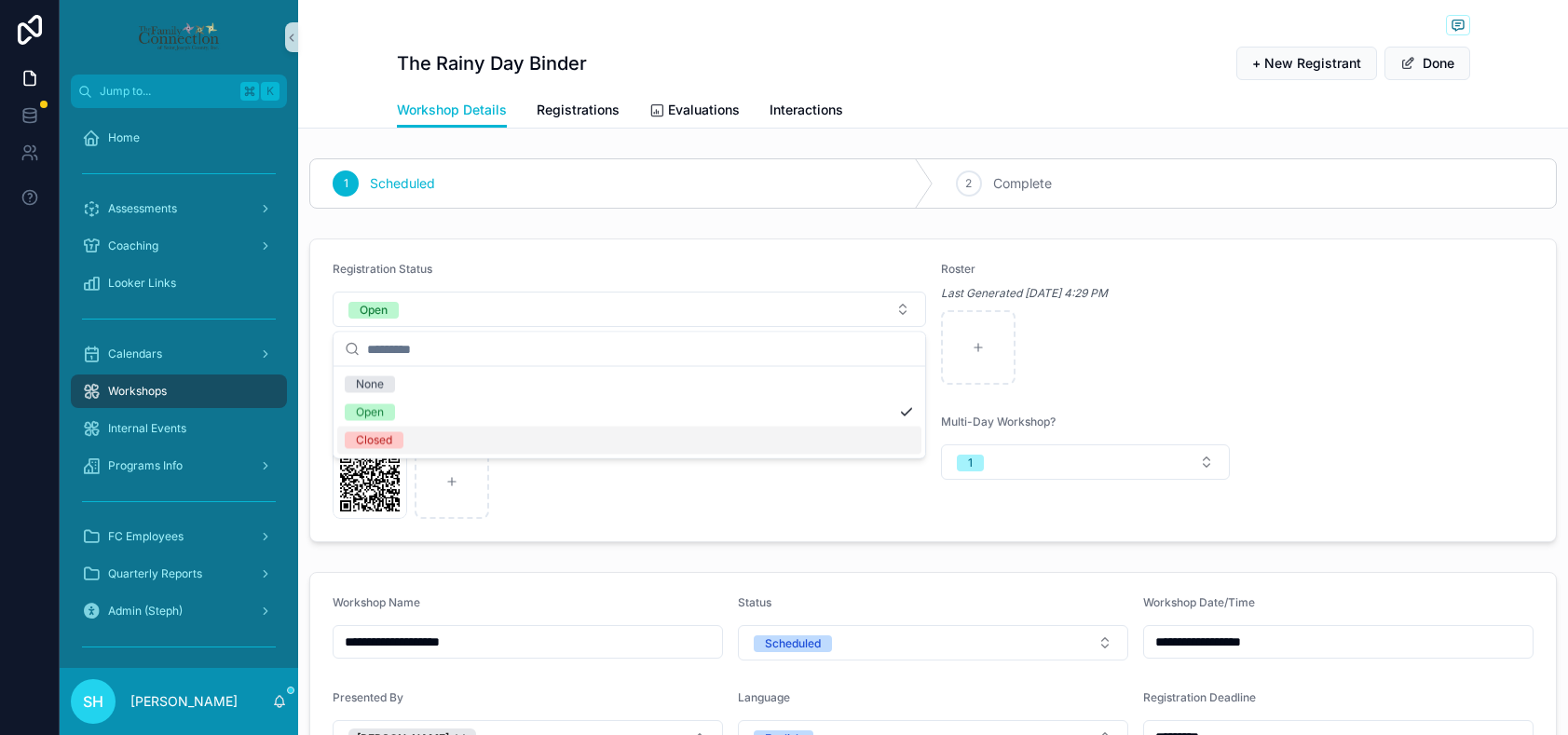
click at [375, 440] on div "Closed" at bounding box center [373, 440] width 36 height 17
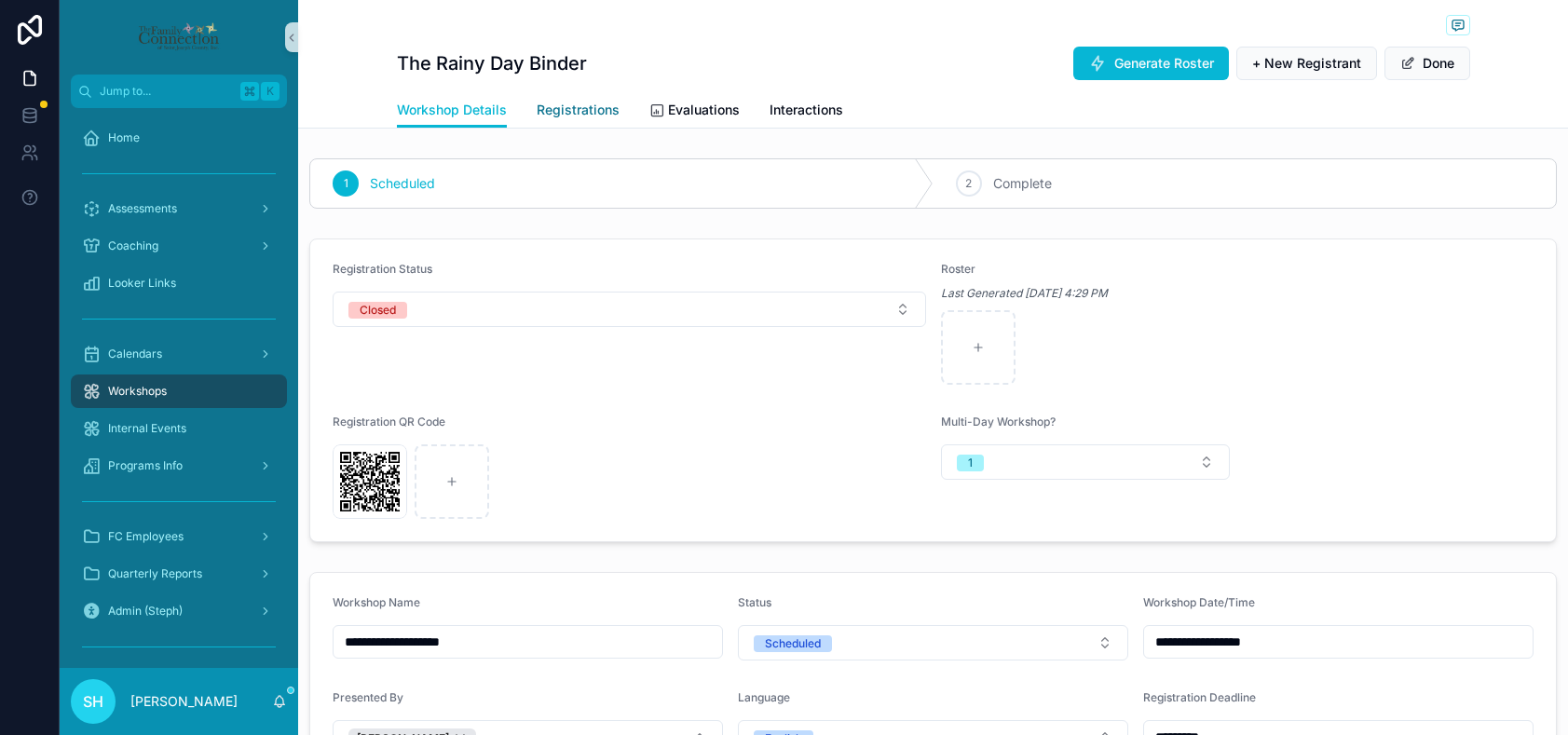
click at [557, 112] on span "Registrations" at bounding box center [578, 109] width 83 height 19
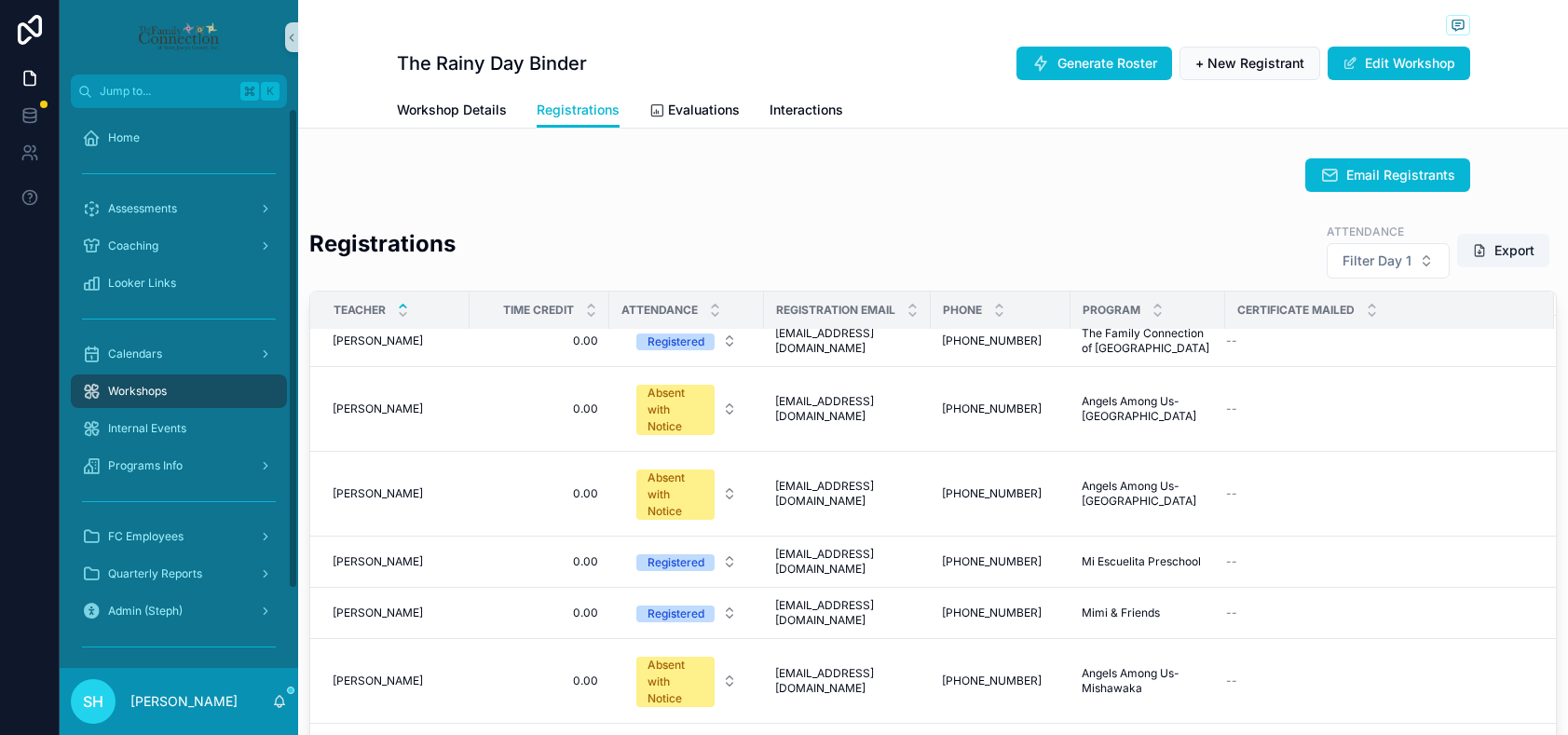
click at [143, 399] on div "Workshops" at bounding box center [178, 391] width 194 height 29
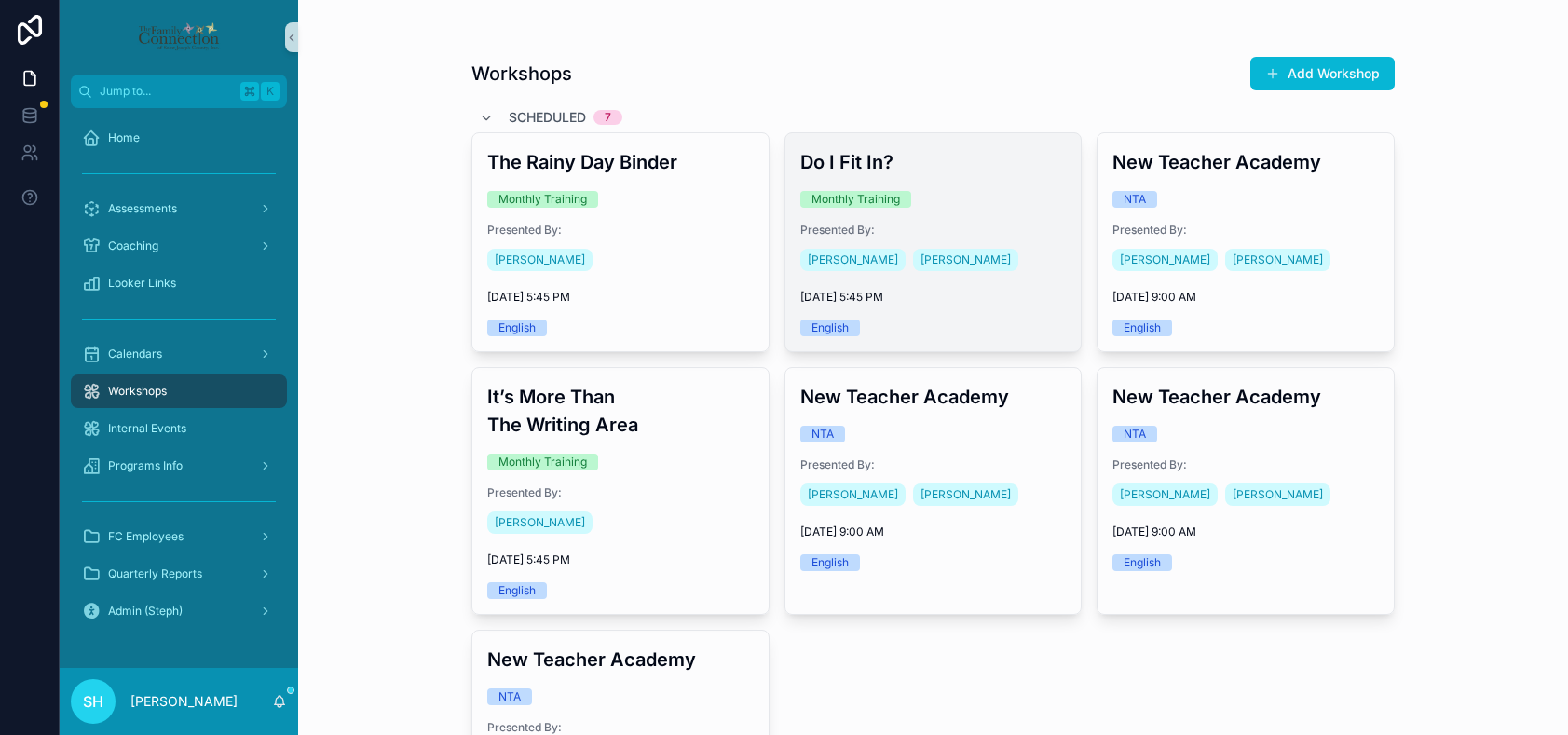
click at [1005, 155] on h3 "Do I Fit In?" at bounding box center [932, 162] width 266 height 28
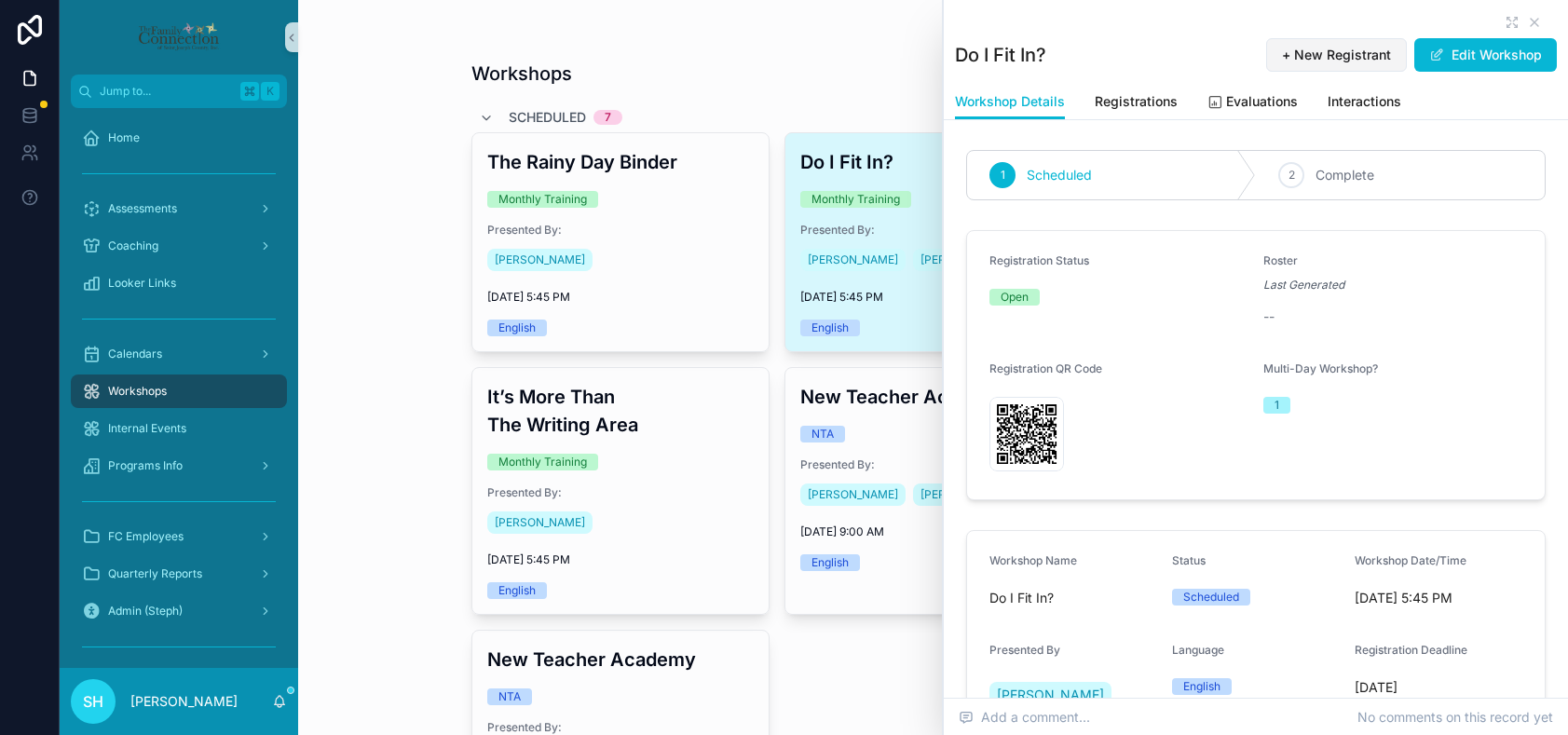
click at [1359, 52] on span "+ New Registrant" at bounding box center [1336, 54] width 109 height 19
click at [1158, 95] on span "Registrations" at bounding box center [1136, 101] width 83 height 19
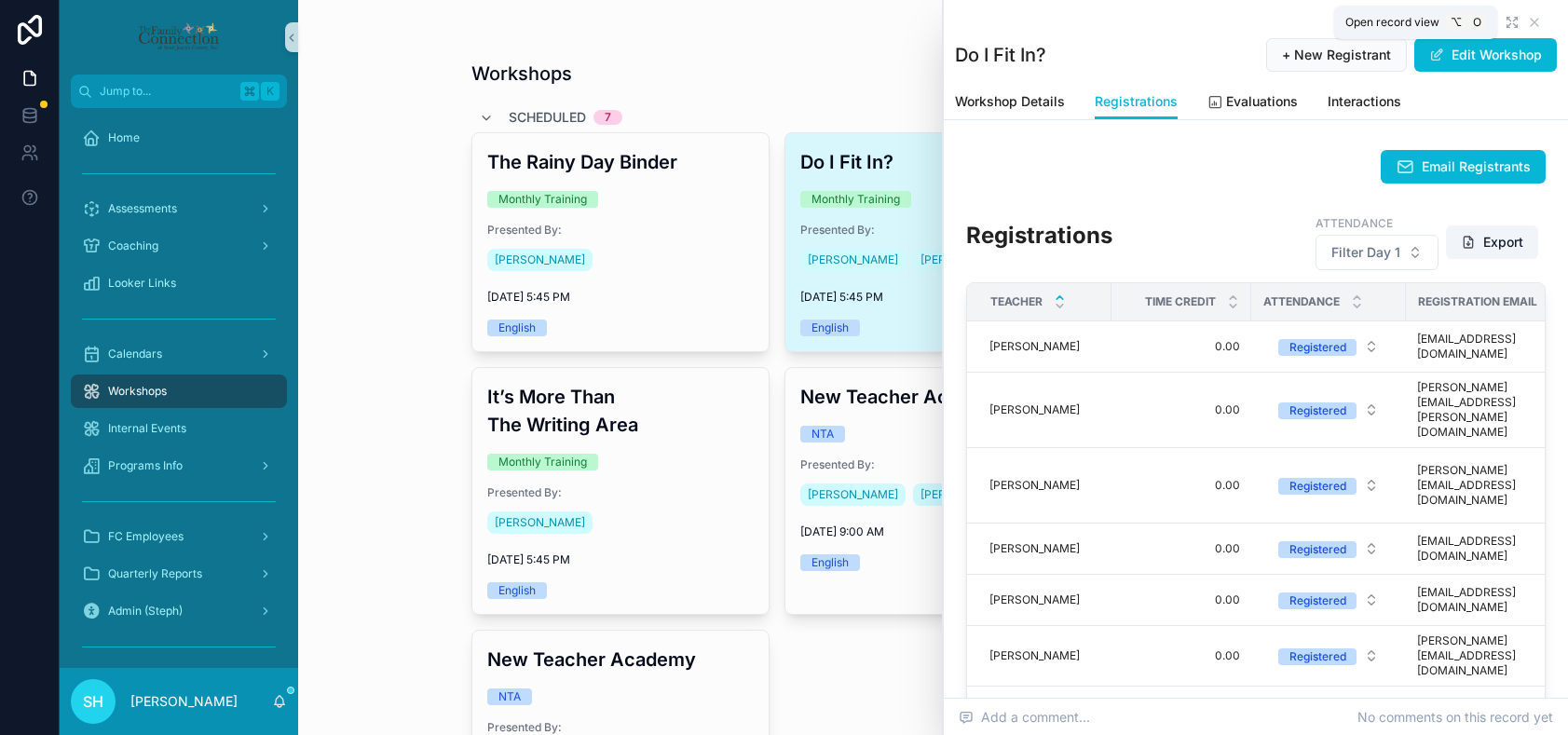
click at [1508, 19] on icon "scrollable content" at bounding box center [1509, 20] width 4 height 4
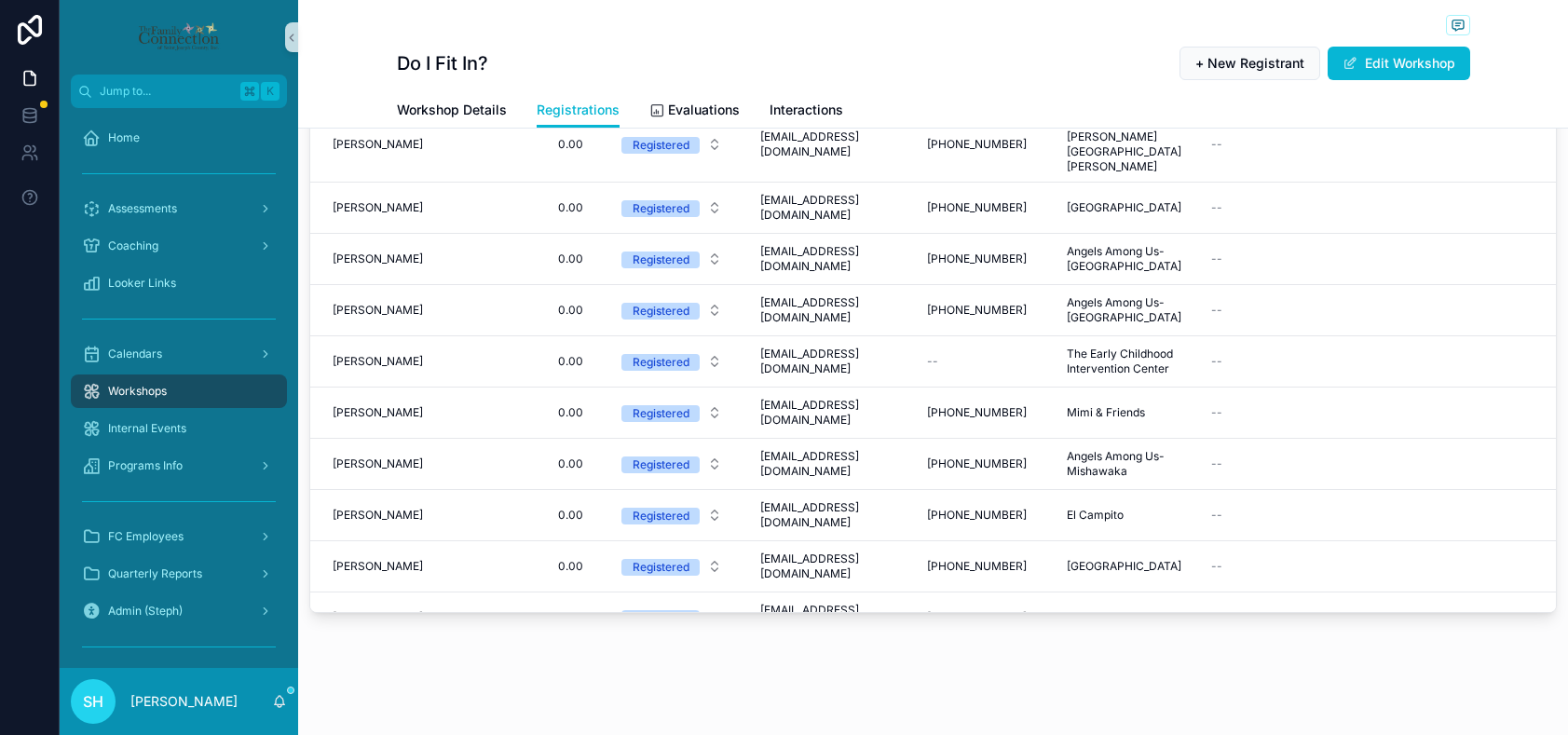
scroll to position [234, 0]
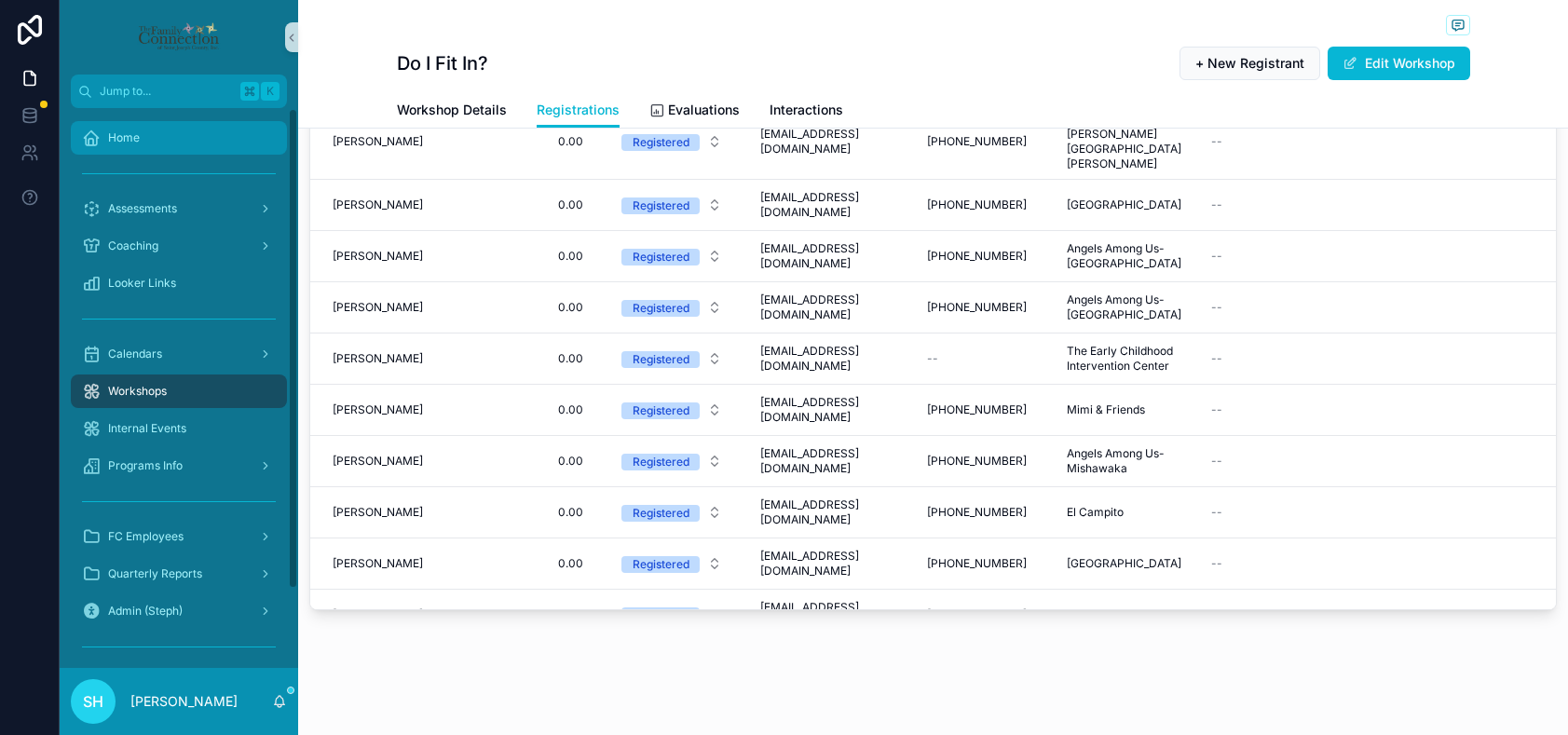
click at [124, 144] on span "Home" at bounding box center [124, 138] width 31 height 15
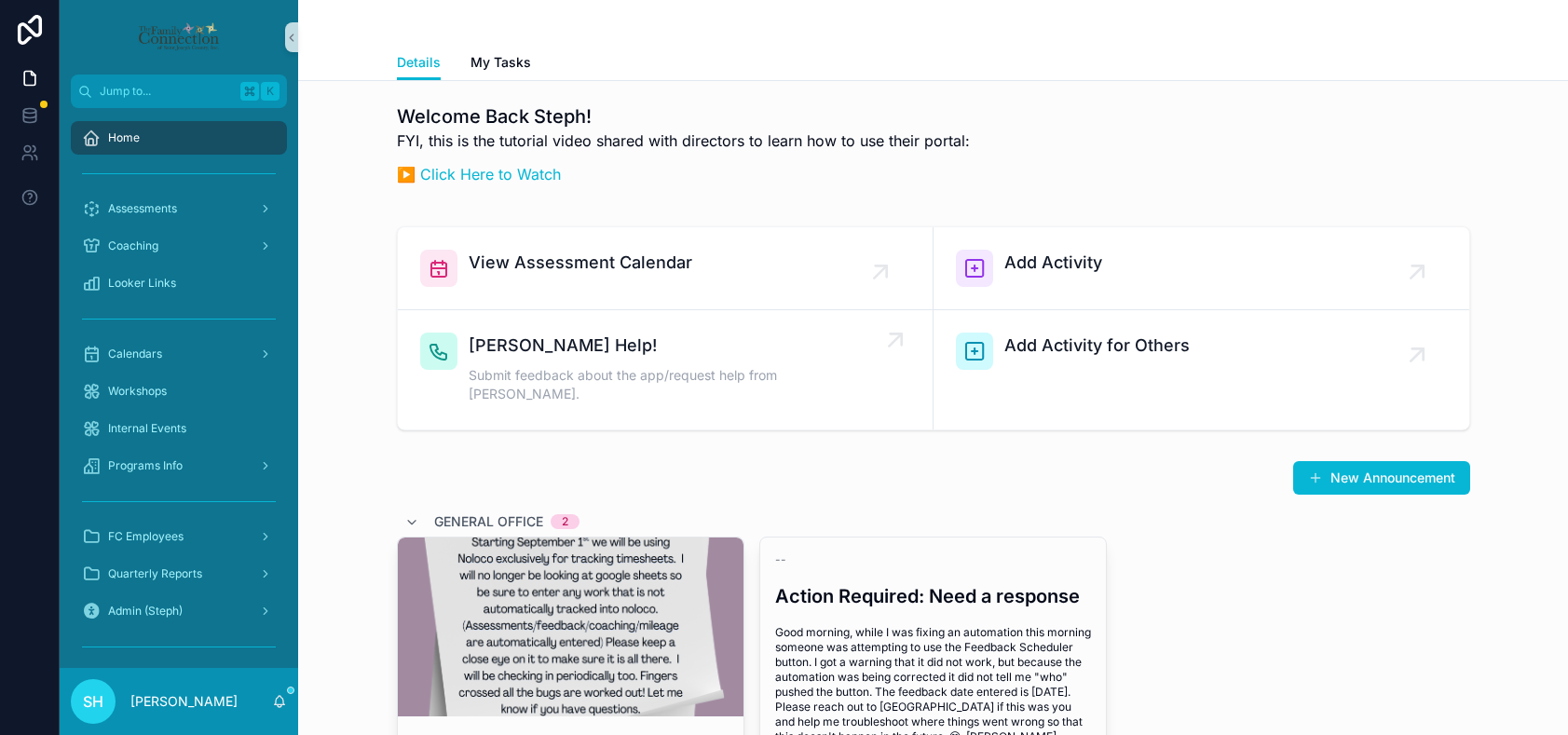
click at [515, 367] on span "Submit feedback about the app/request help from Trish." at bounding box center [674, 385] width 412 height 37
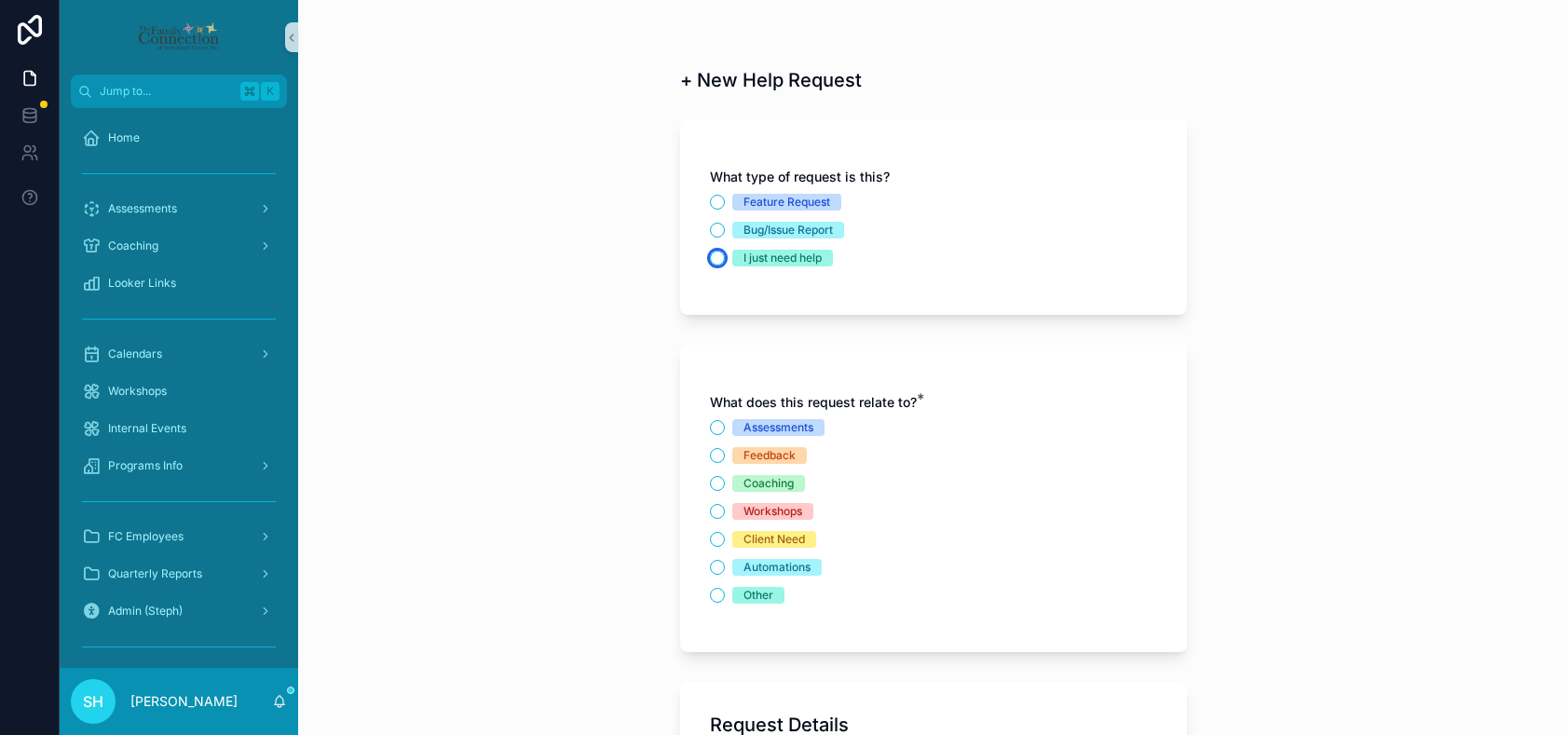
click at [715, 256] on button "I just need help" at bounding box center [716, 257] width 15 height 15
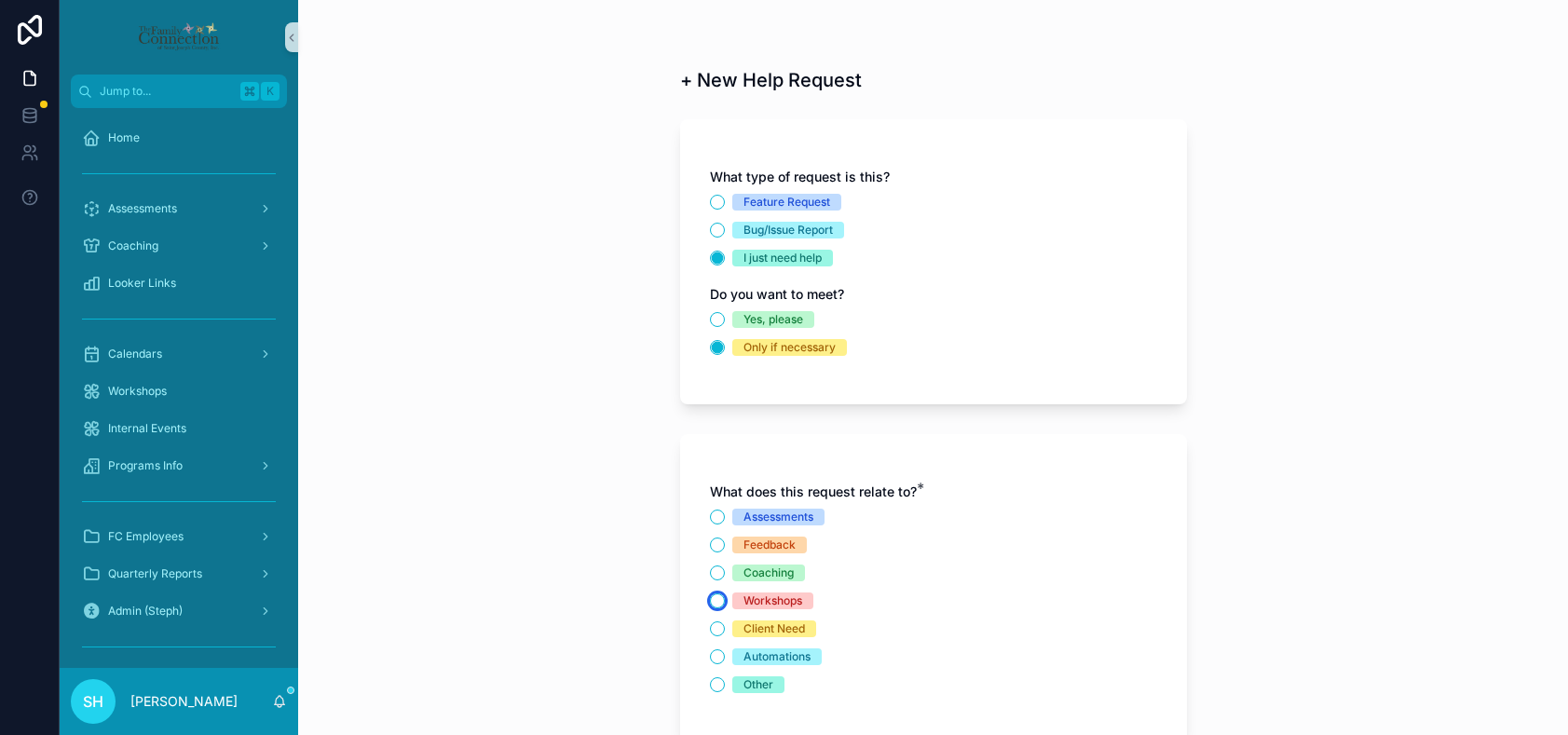
click at [719, 603] on button "Workshops" at bounding box center [716, 600] width 15 height 15
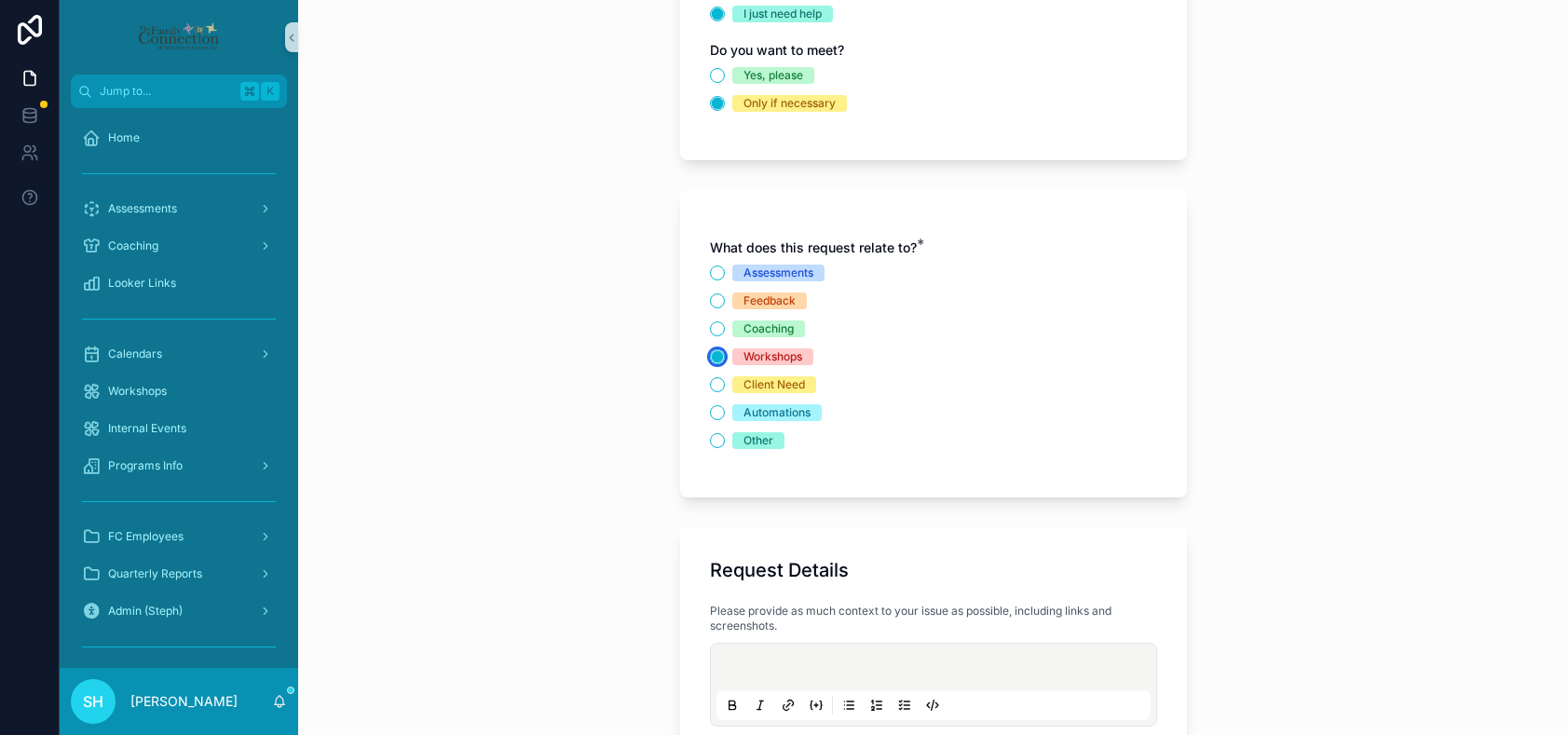
scroll to position [261, 0]
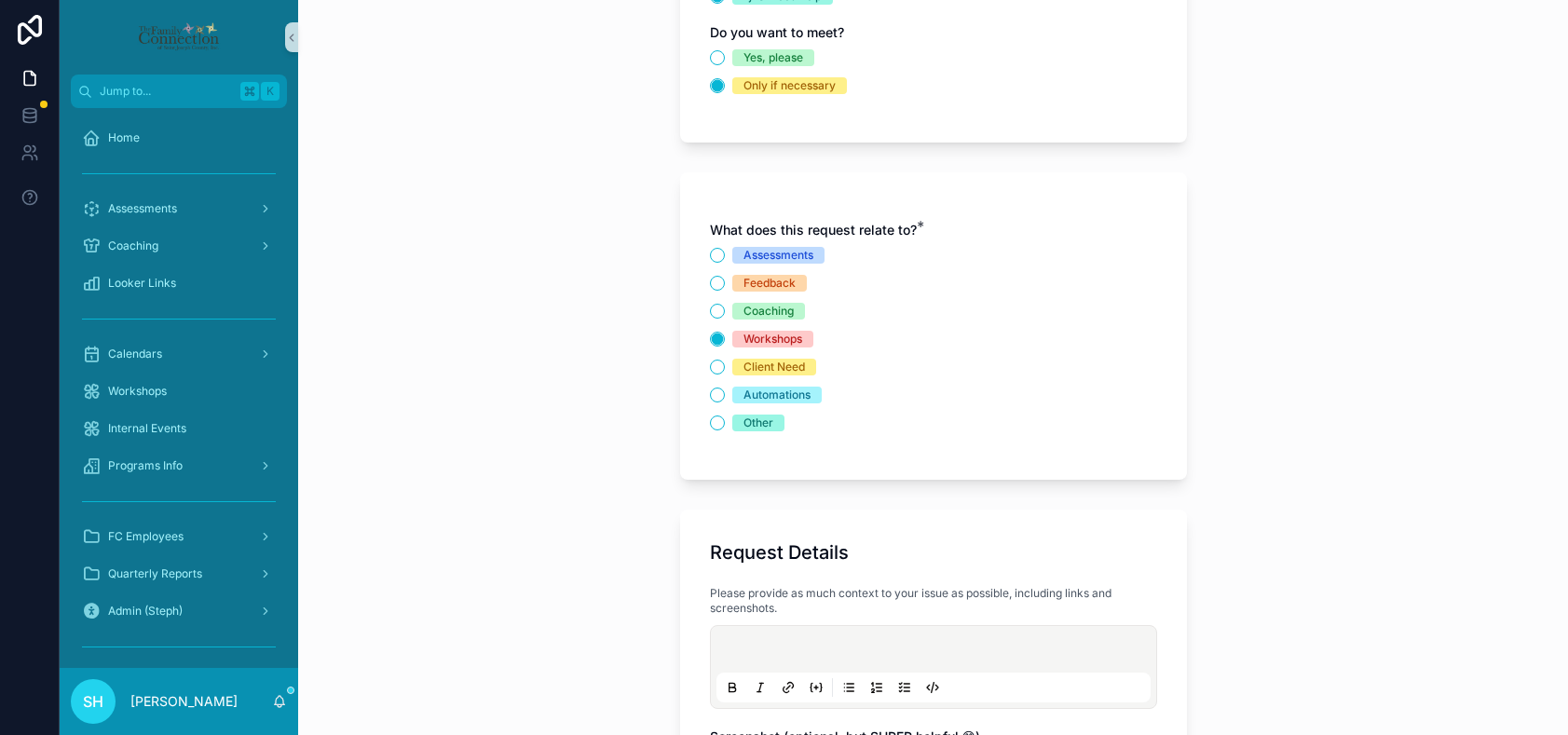
click at [755, 645] on p "scrollable content" at bounding box center [937, 651] width 434 height 19
click at [831, 648] on span "**********" at bounding box center [877, 651] width 314 height 13
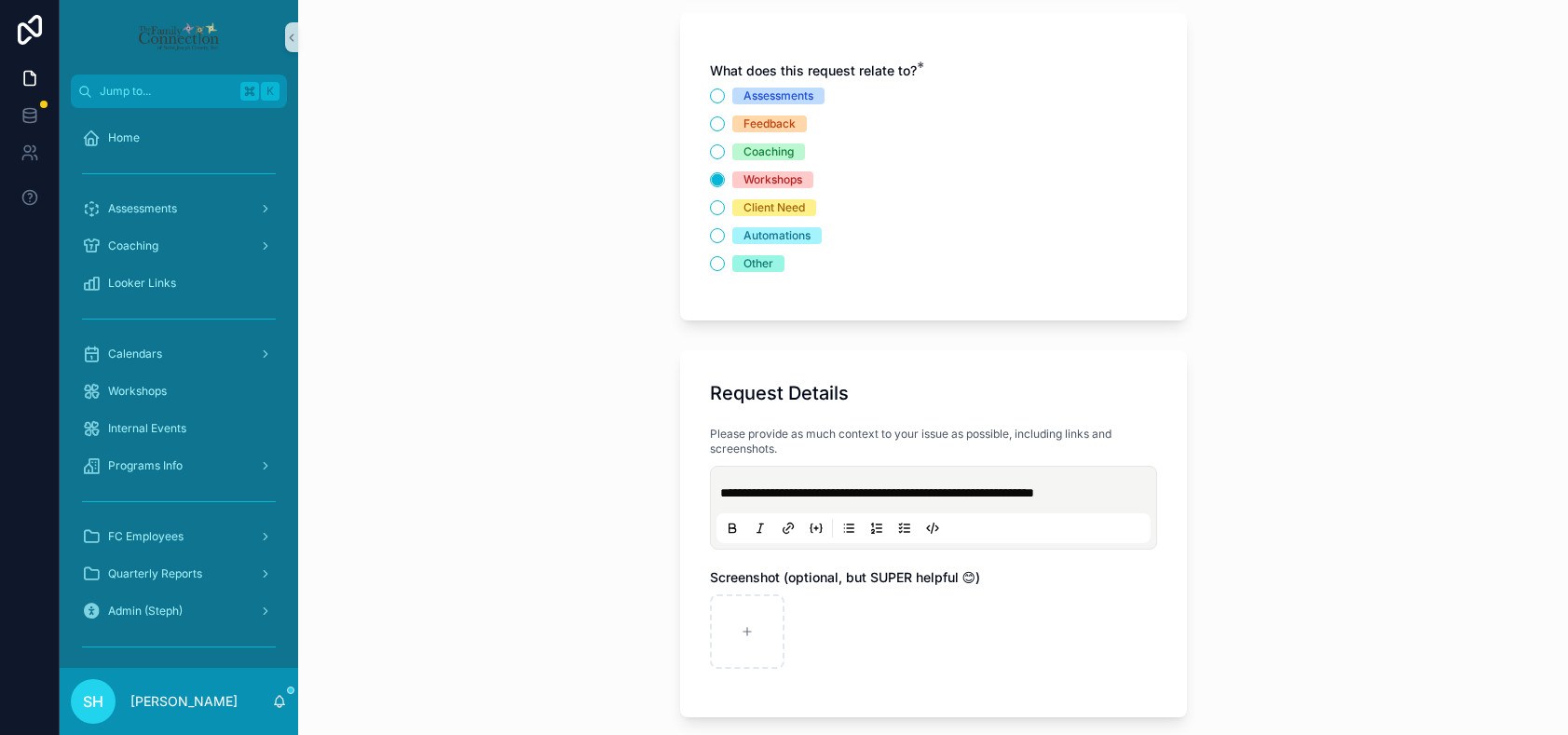
scroll to position [422, 0]
click at [764, 627] on div "scrollable content" at bounding box center [747, 631] width 75 height 75
type input "**********"
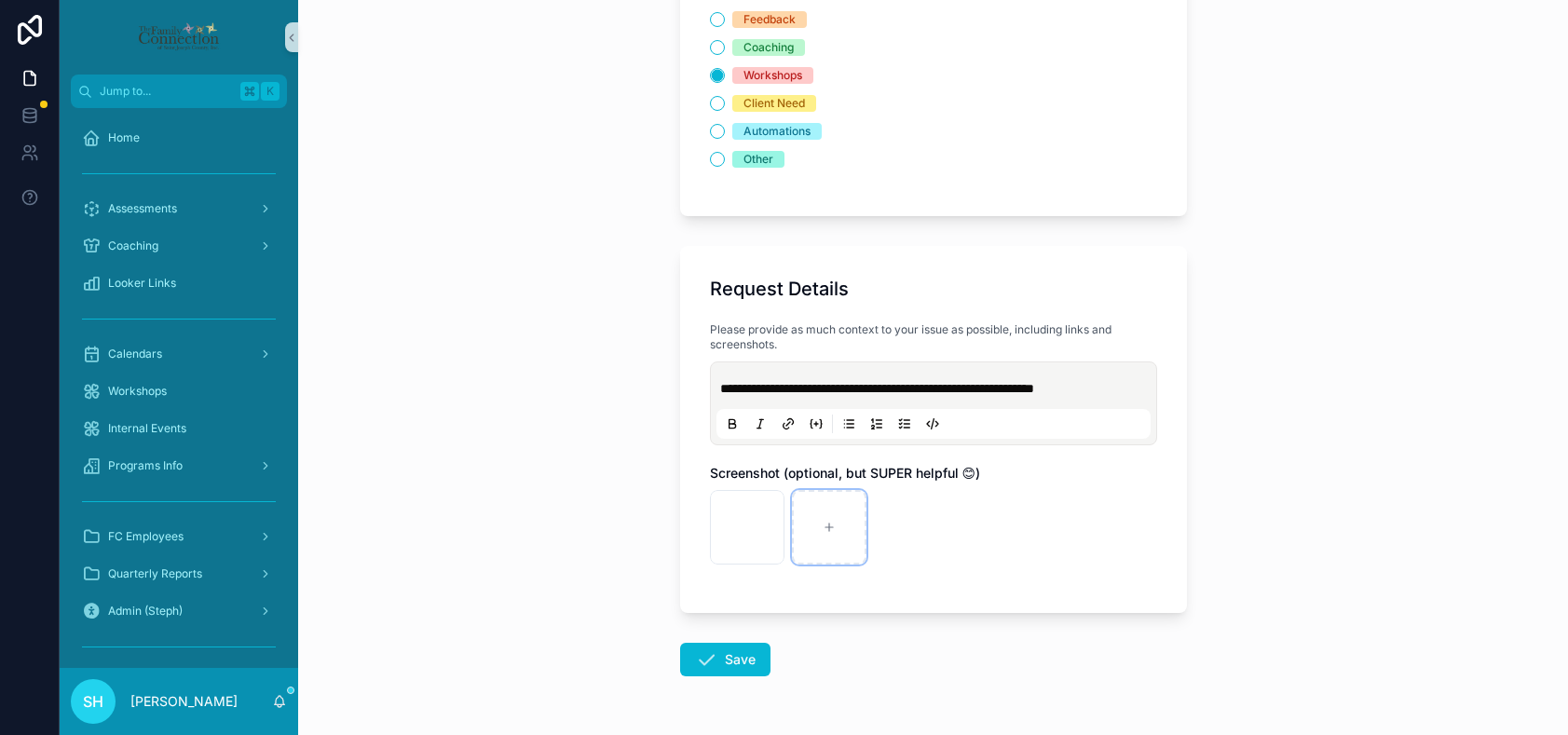
scroll to position [586, 0]
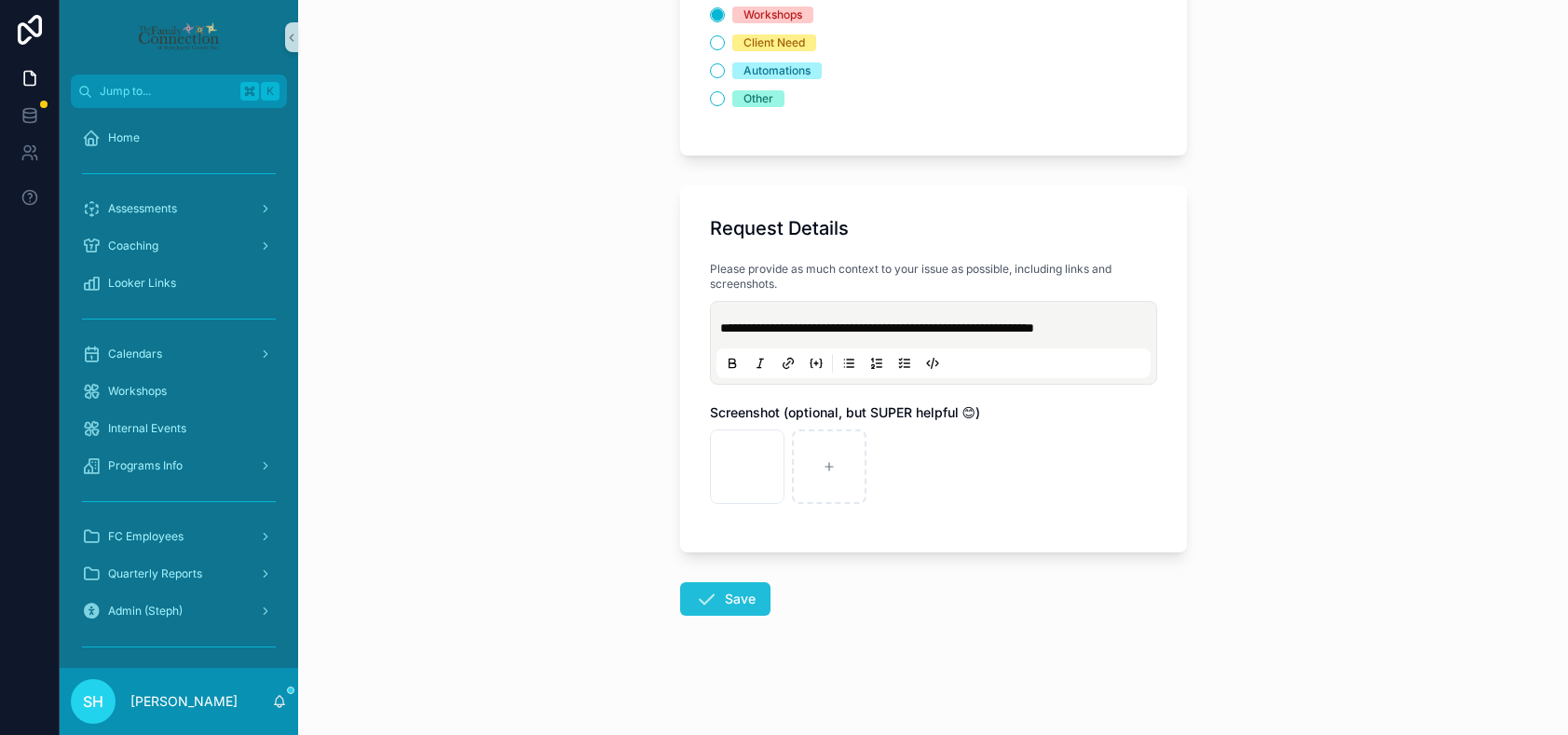
click at [725, 602] on button "Save" at bounding box center [725, 599] width 90 height 33
